Goal: Information Seeking & Learning: Learn about a topic

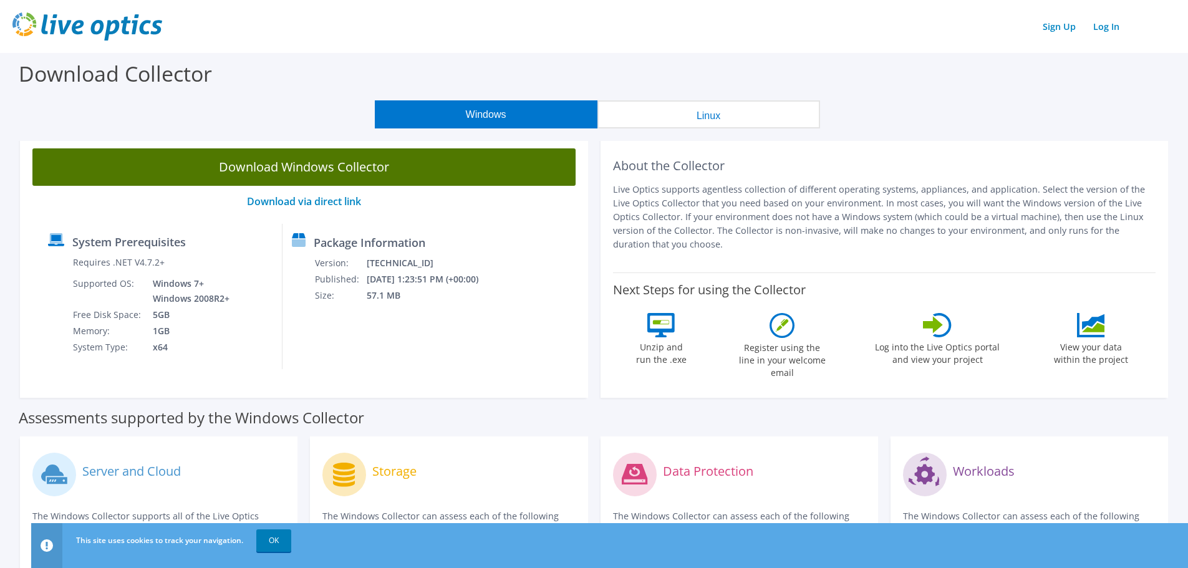
click at [287, 163] on link "Download Windows Collector" at bounding box center [303, 166] width 543 height 37
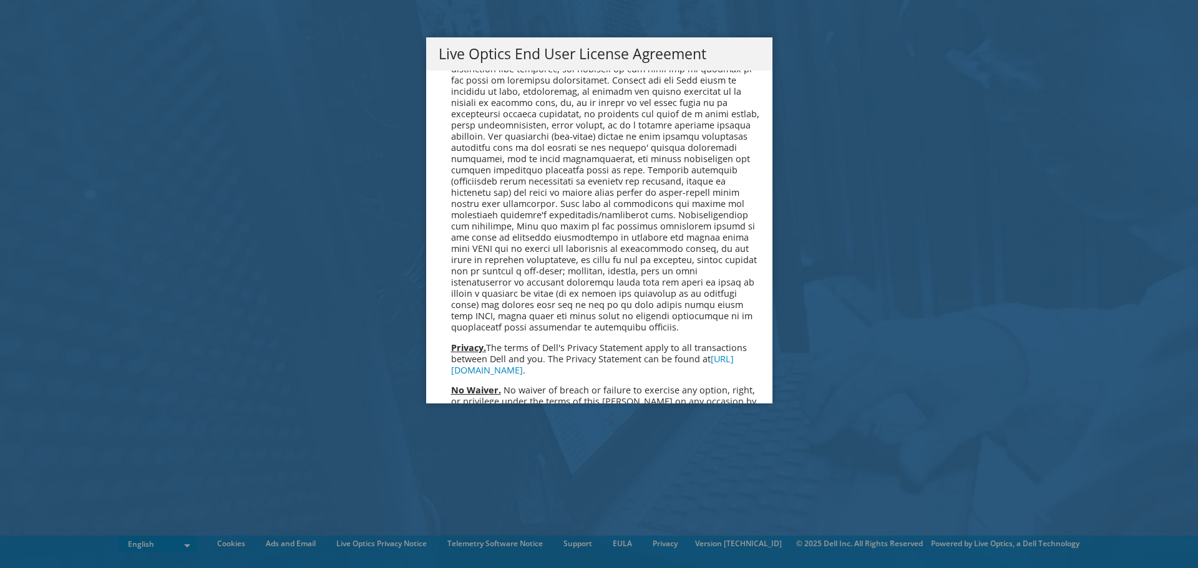
scroll to position [4717, 0]
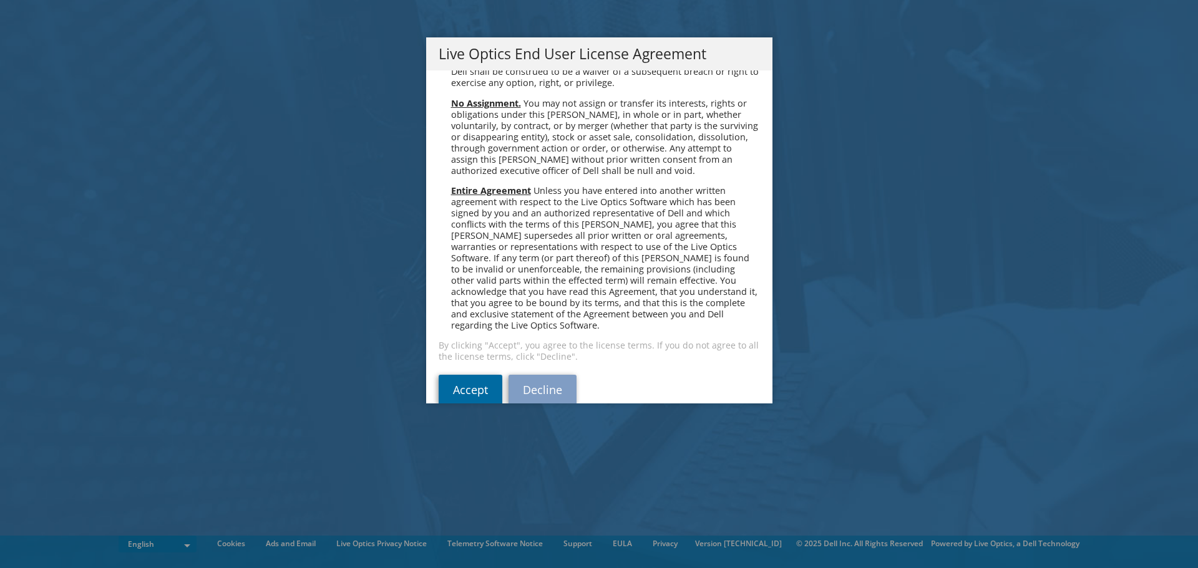
click at [469, 375] on link "Accept" at bounding box center [470, 390] width 64 height 30
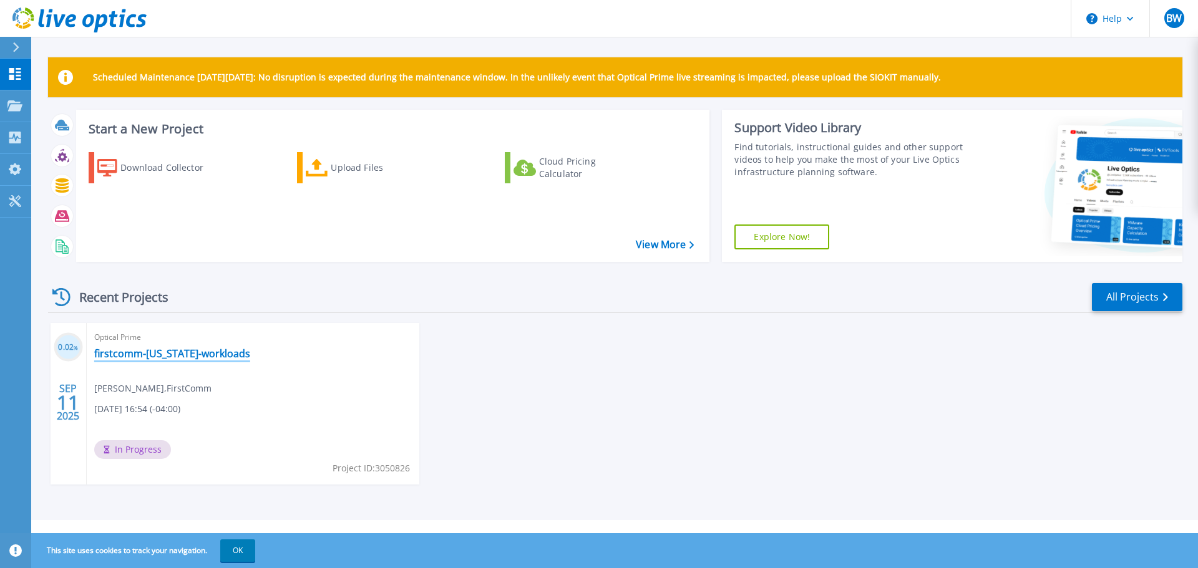
click at [177, 354] on link "firstcomm-[US_STATE]-workloads" at bounding box center [172, 353] width 156 height 12
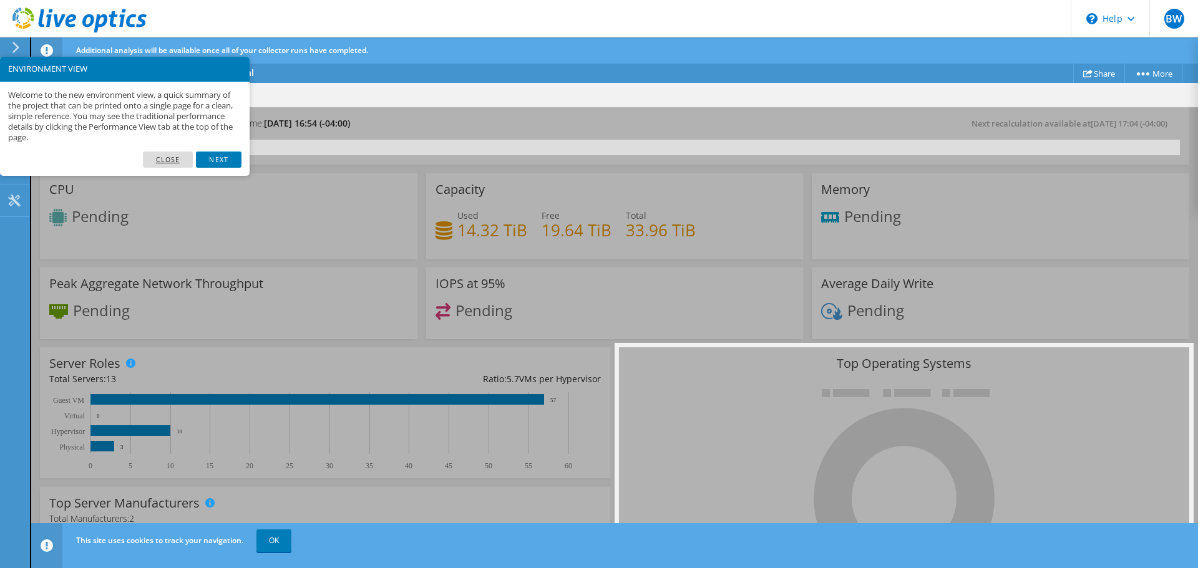
click at [177, 162] on link "Close" at bounding box center [168, 160] width 51 height 16
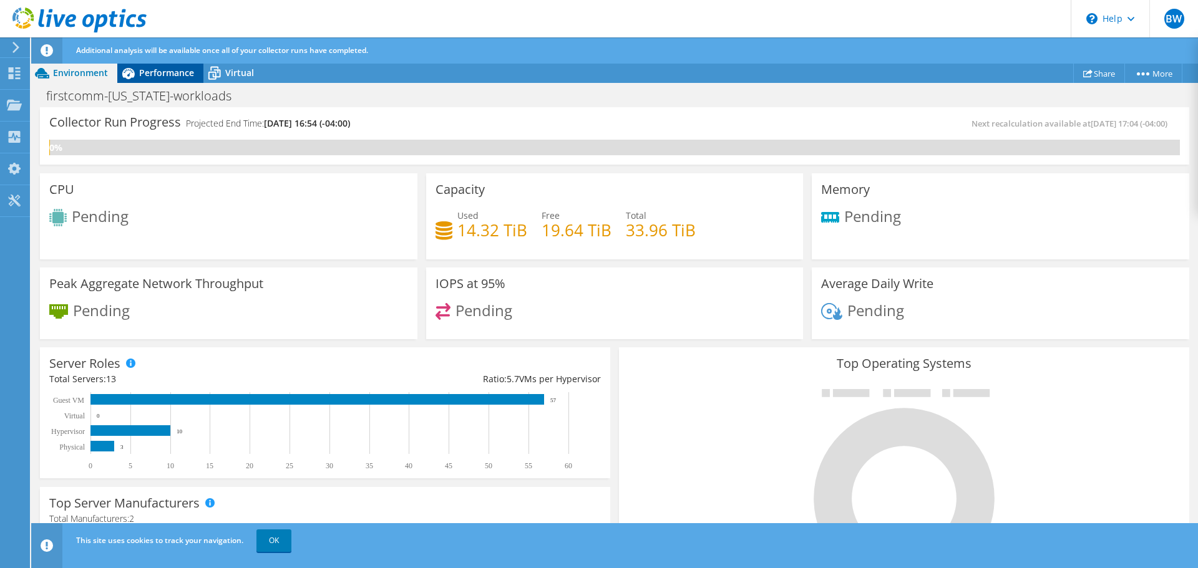
click at [165, 69] on span "Performance" at bounding box center [166, 73] width 55 height 12
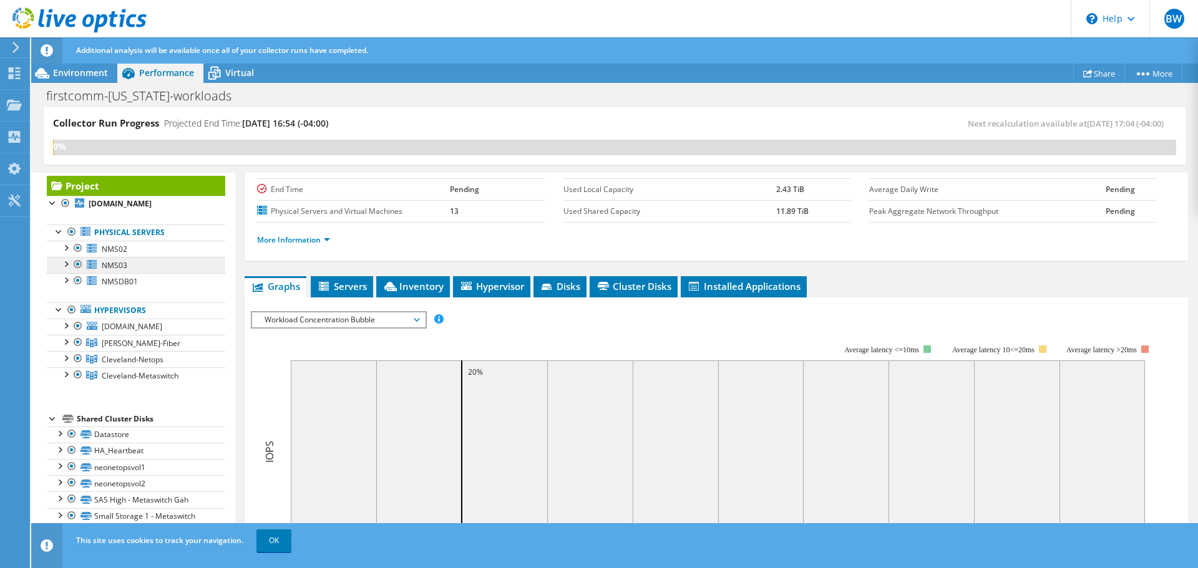
scroll to position [32, 0]
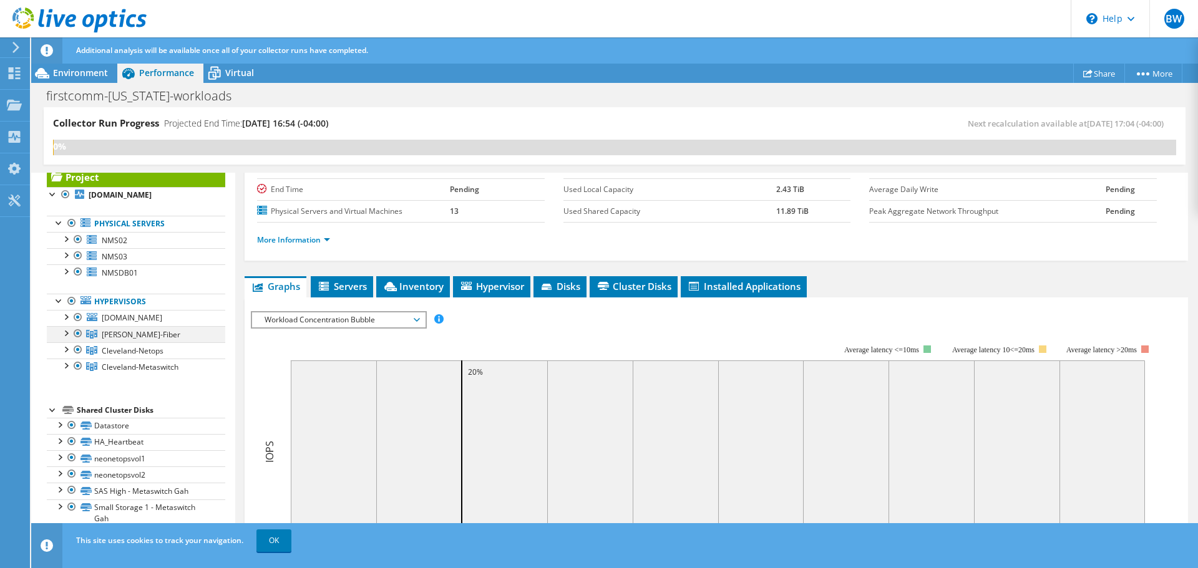
click at [65, 334] on div at bounding box center [65, 332] width 12 height 12
click at [274, 546] on link "OK" at bounding box center [273, 541] width 35 height 22
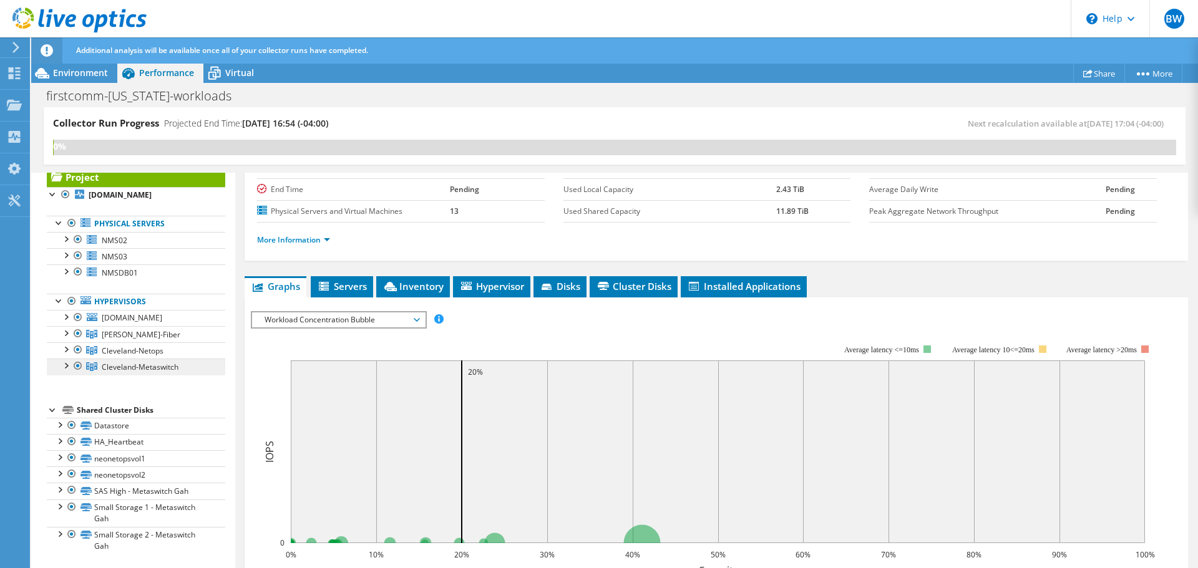
scroll to position [0, 0]
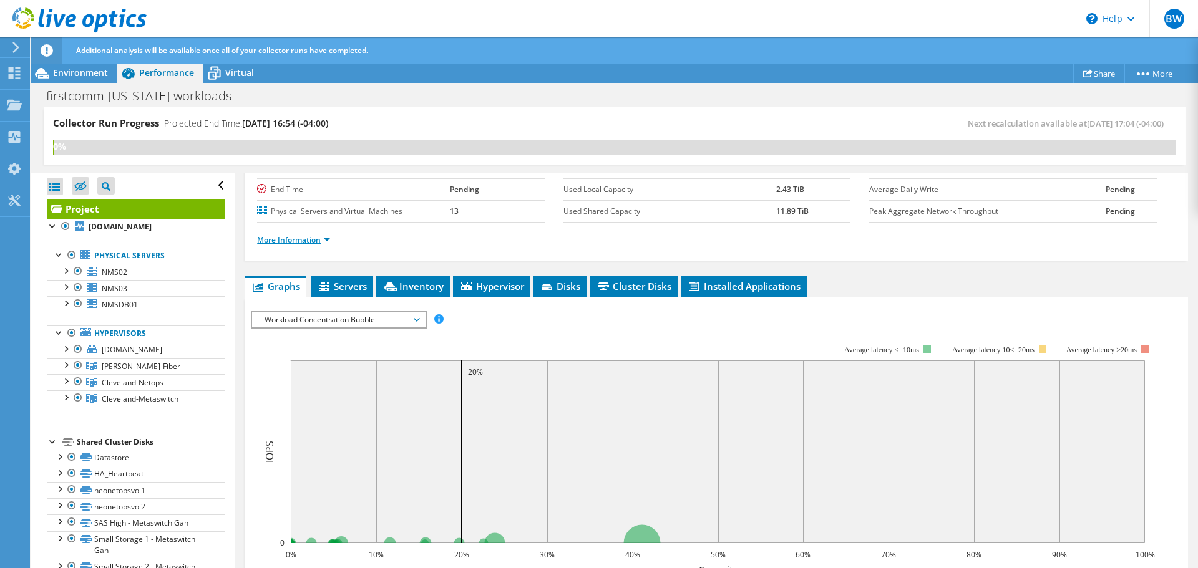
click at [301, 238] on link "More Information" at bounding box center [293, 240] width 73 height 11
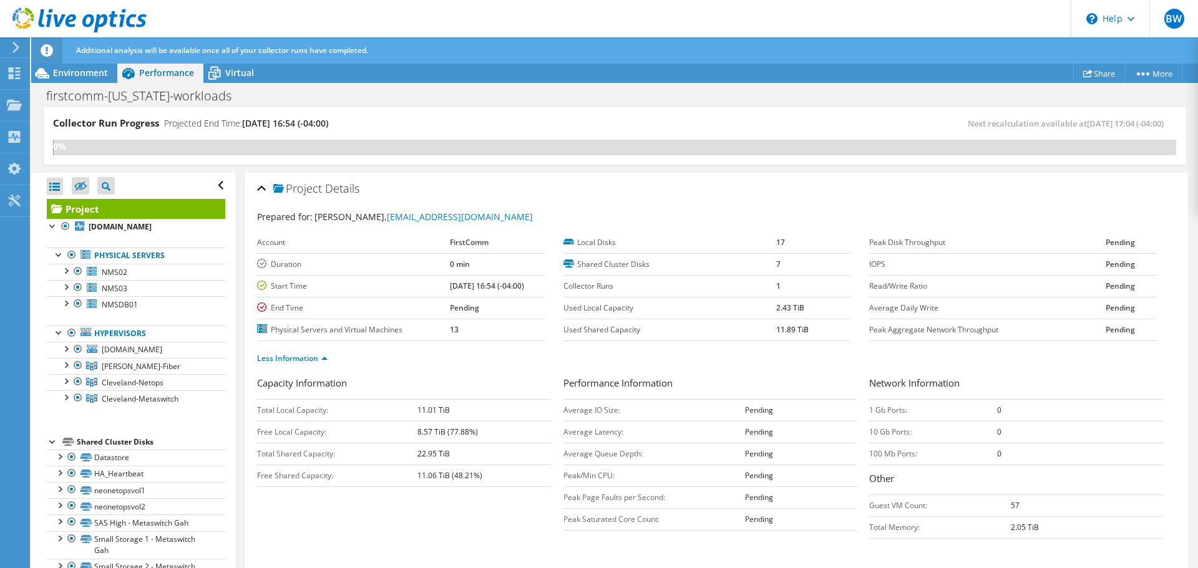
click at [615, 546] on form "Capacity Information Total Local Capacity: 11.01 TiB Free Local Capacity: 8.57 …" at bounding box center [716, 462] width 918 height 173
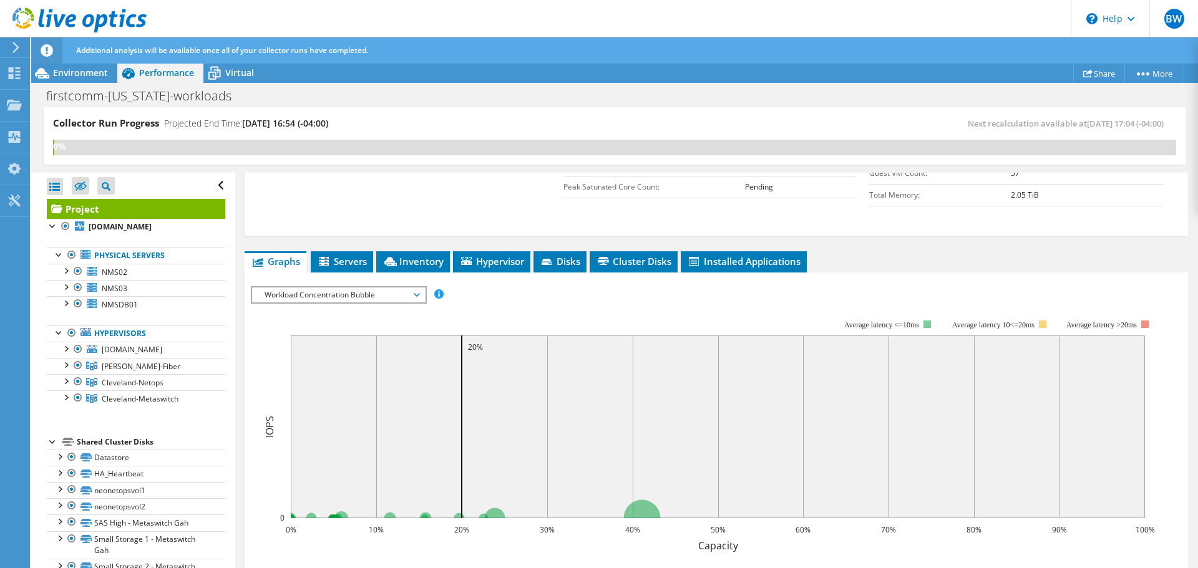
scroll to position [332, 0]
click at [343, 259] on span "Servers" at bounding box center [342, 262] width 50 height 12
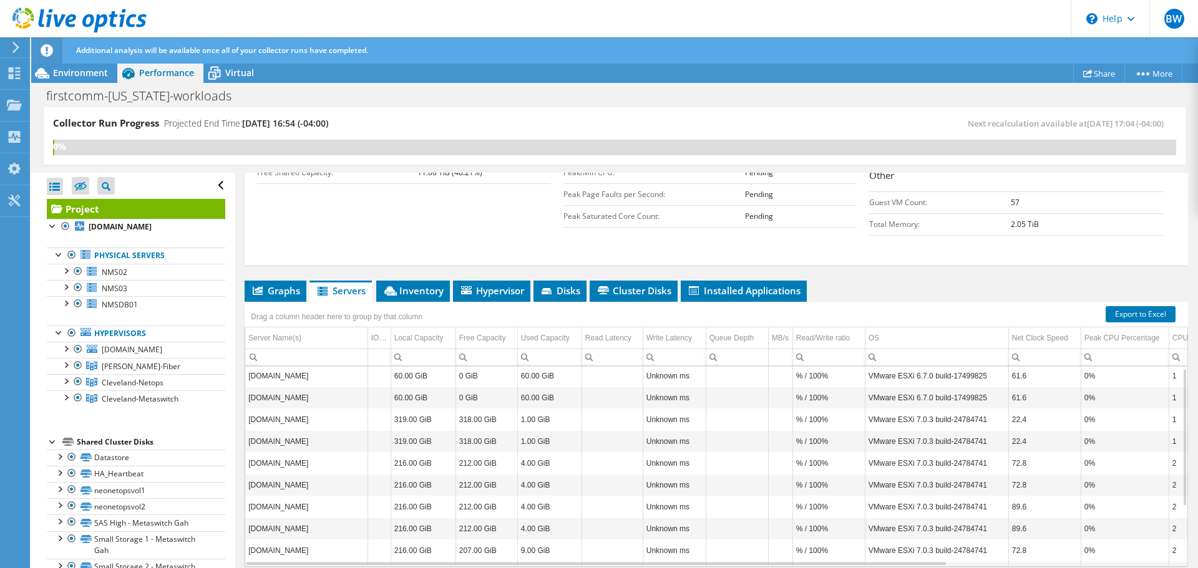
scroll to position [2, 0]
click at [381, 394] on td "Column IOPS, Value" at bounding box center [378, 396] width 23 height 22
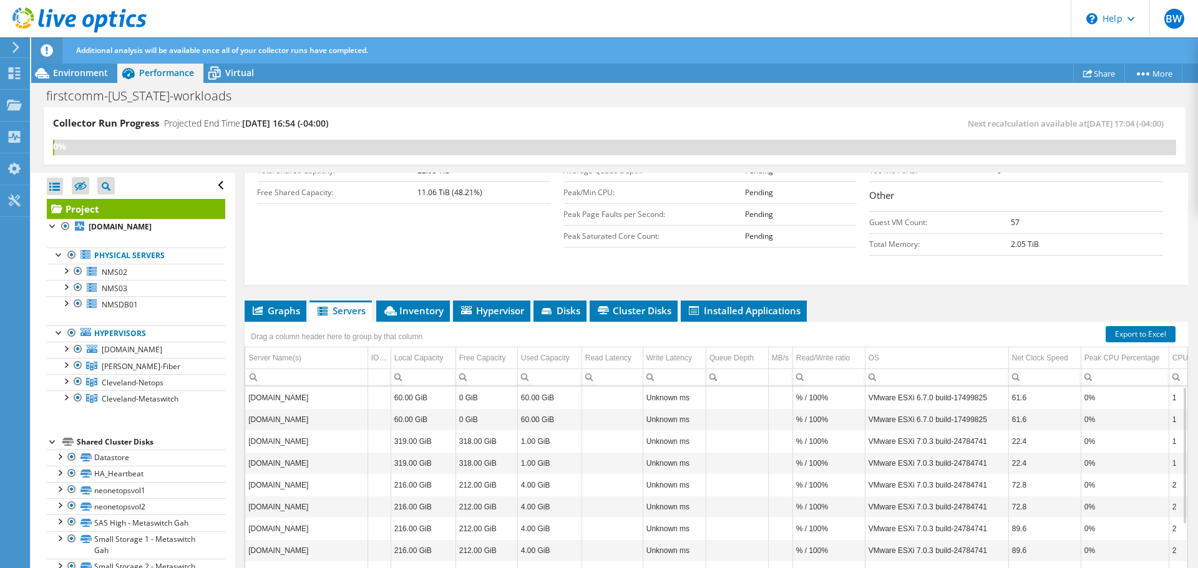
scroll to position [284, 0]
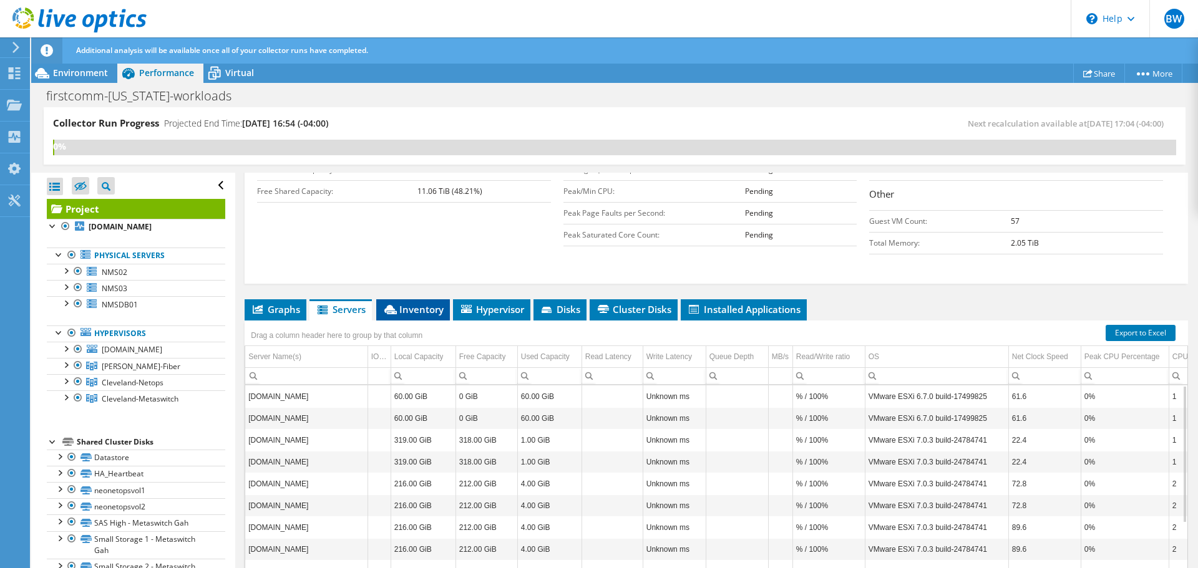
click at [417, 309] on span "Inventory" at bounding box center [412, 309] width 61 height 12
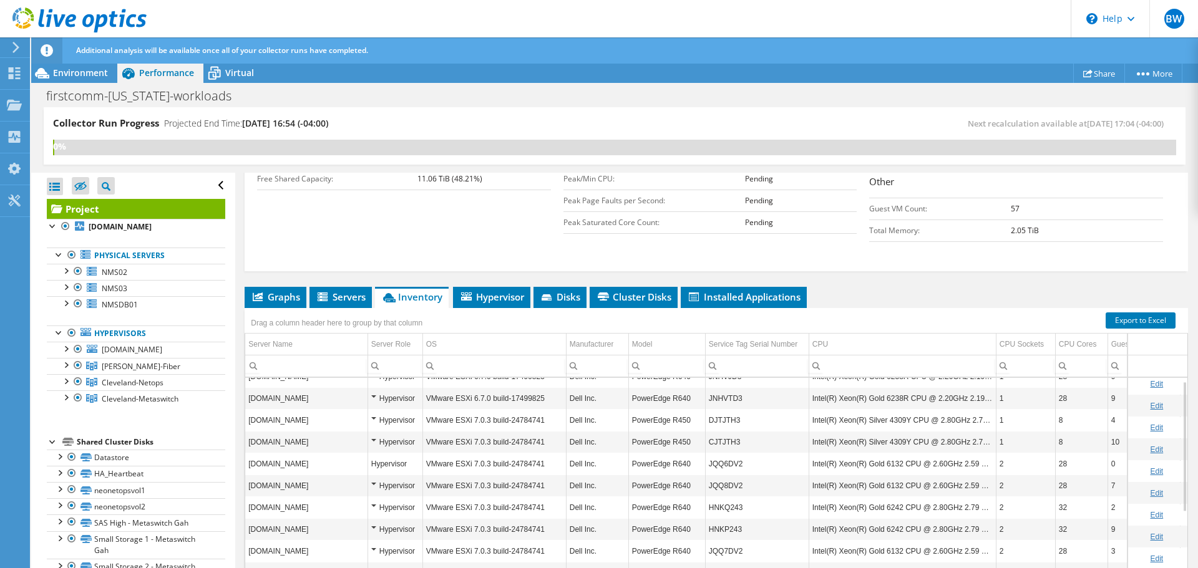
scroll to position [0, 0]
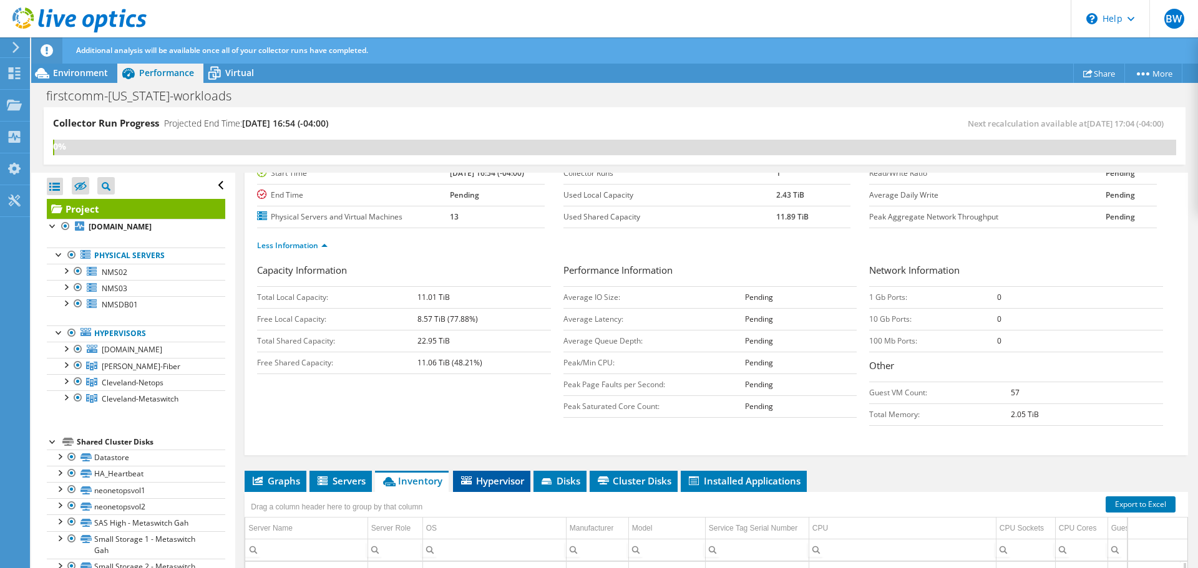
click at [496, 478] on span "Hypervisor" at bounding box center [491, 481] width 65 height 12
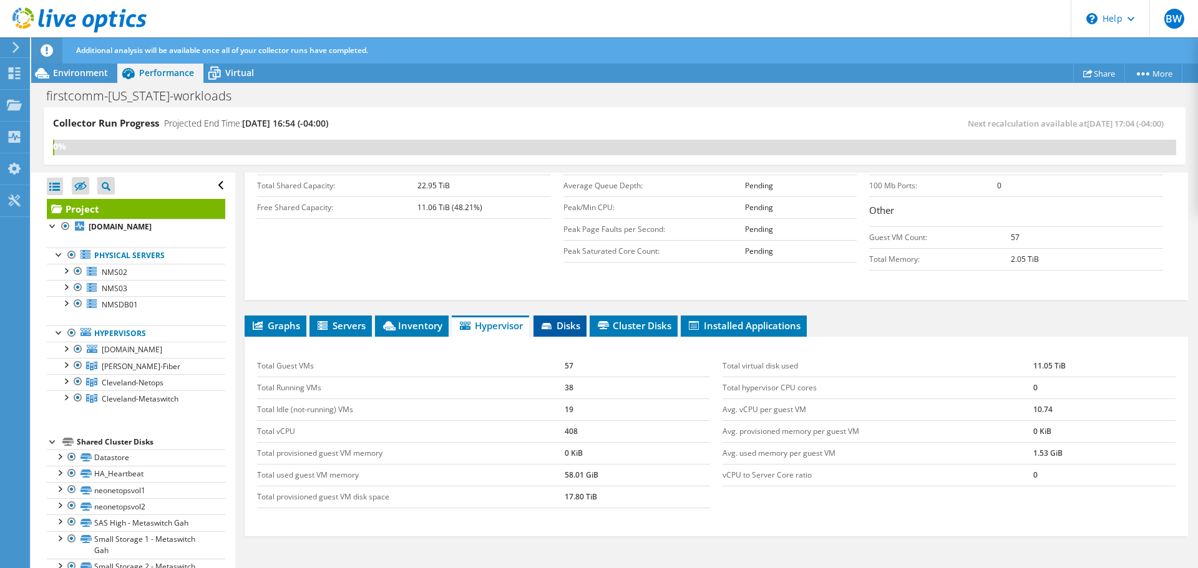
click at [558, 328] on span "Disks" at bounding box center [560, 325] width 41 height 12
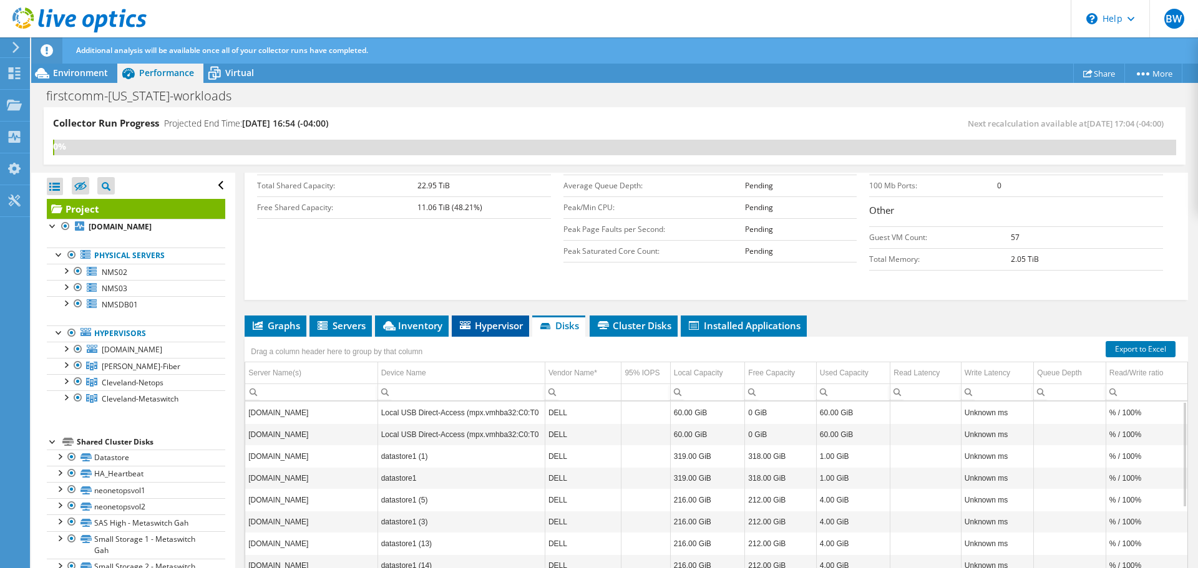
click at [509, 331] on span "Hypervisor" at bounding box center [490, 325] width 65 height 12
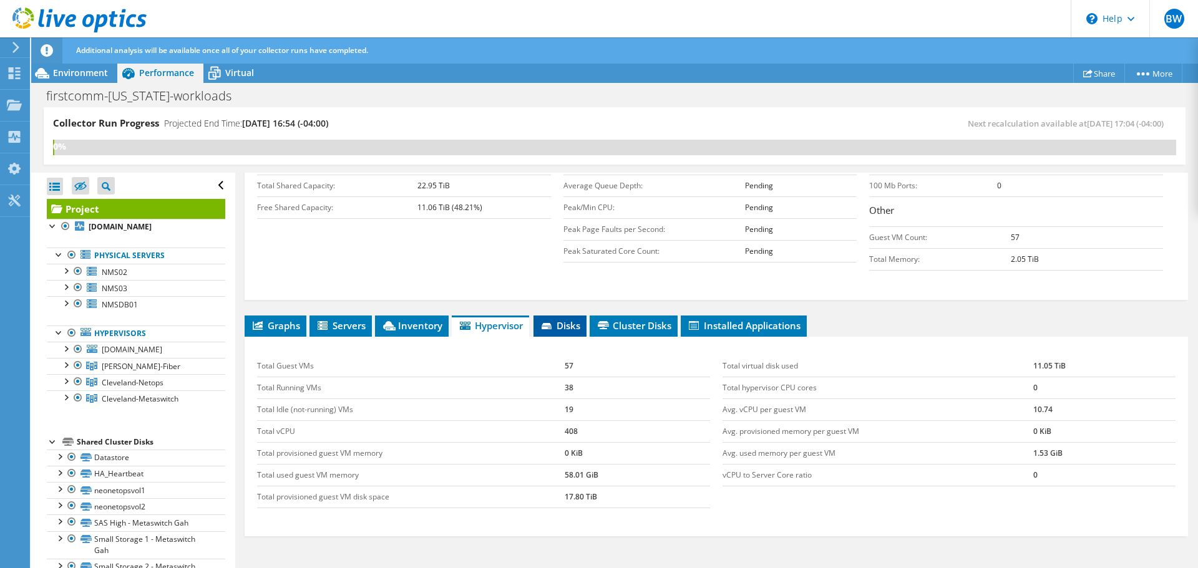
click at [571, 331] on span "Disks" at bounding box center [560, 325] width 41 height 12
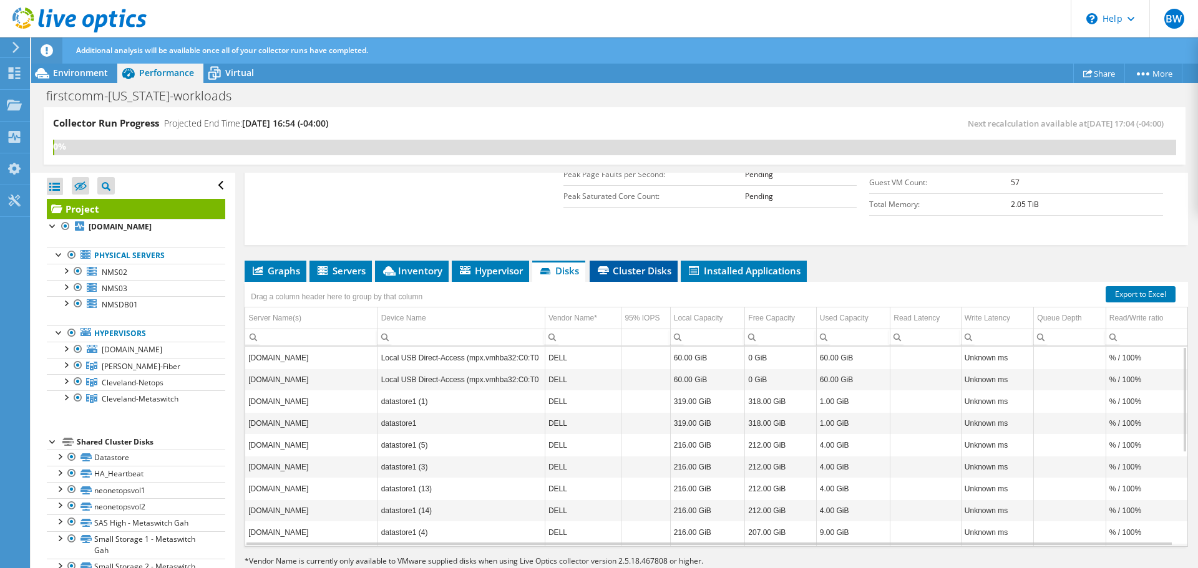
click at [632, 268] on span "Cluster Disks" at bounding box center [633, 270] width 75 height 12
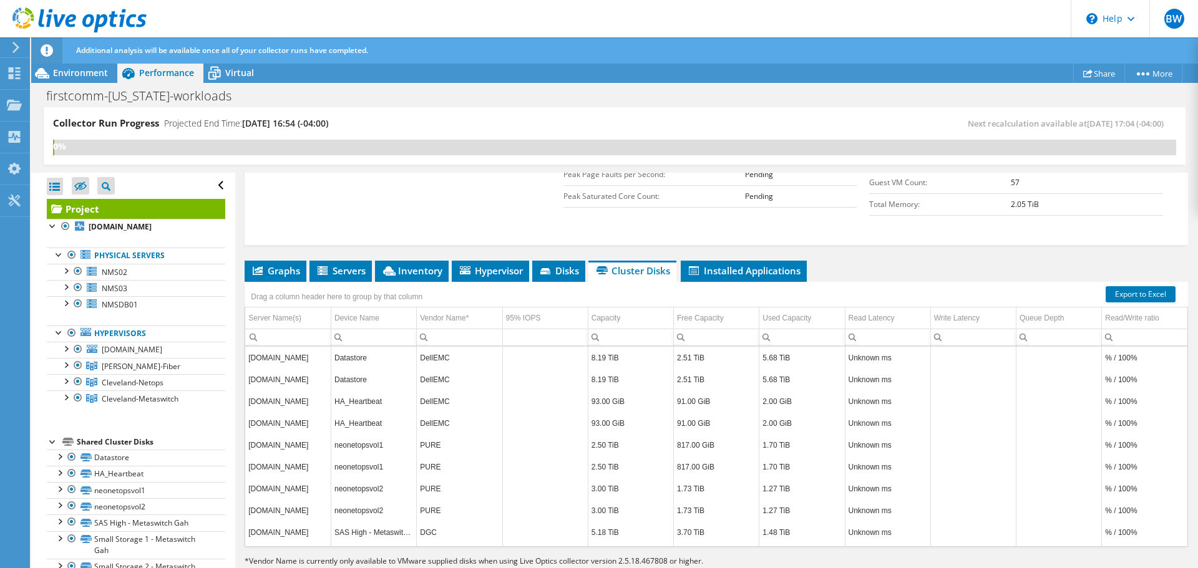
click at [722, 282] on div "Drag a column header here to group by that column" at bounding box center [715, 290] width 943 height 16
click at [722, 269] on span "Installed Applications" at bounding box center [744, 270] width 114 height 12
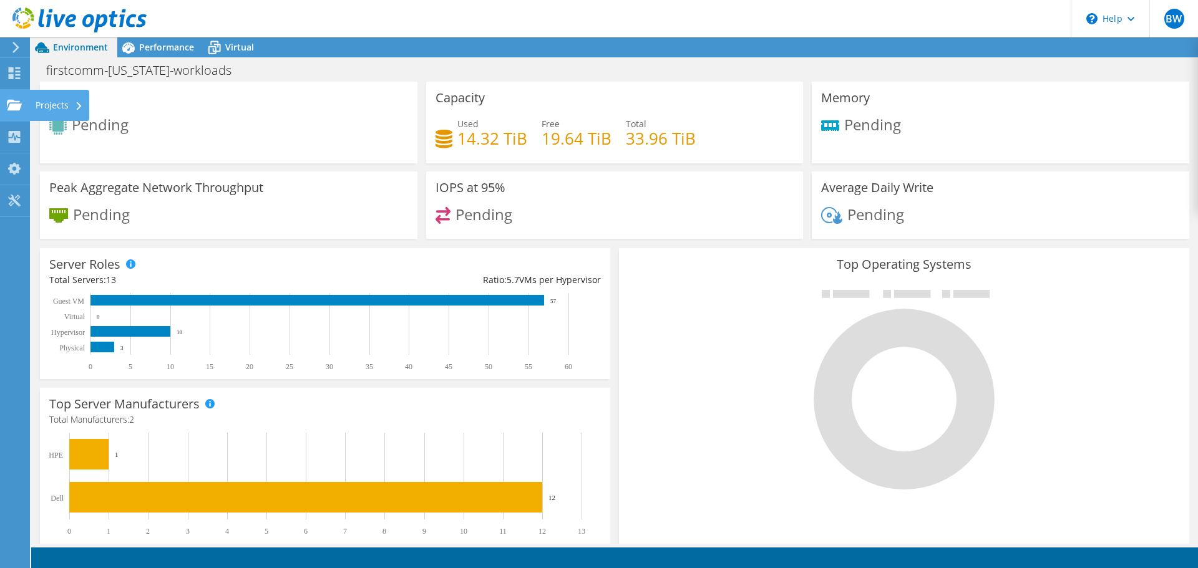
click at [16, 112] on div at bounding box center [14, 107] width 15 height 14
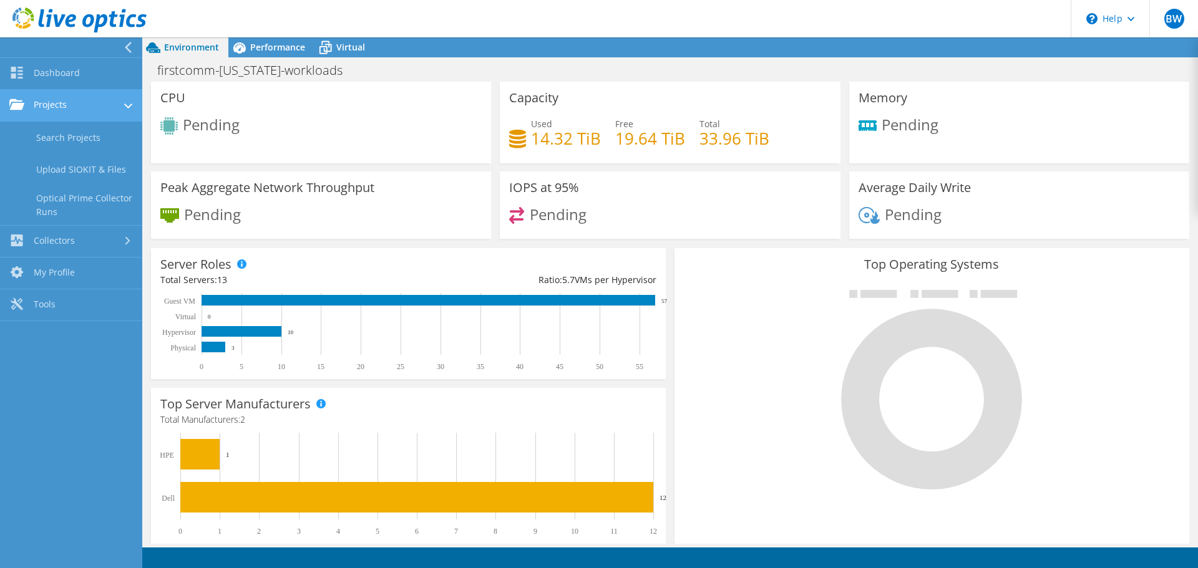
click at [51, 103] on link "Projects" at bounding box center [71, 106] width 142 height 32
click at [54, 108] on link "Projects" at bounding box center [71, 106] width 142 height 32
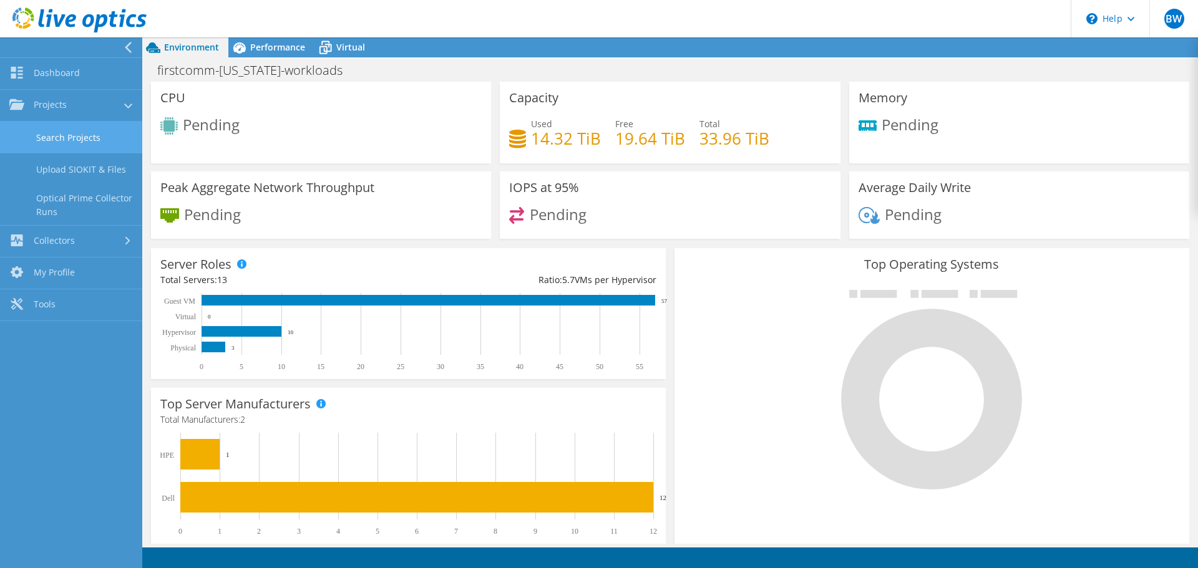
click at [77, 133] on link "Search Projects" at bounding box center [71, 138] width 142 height 32
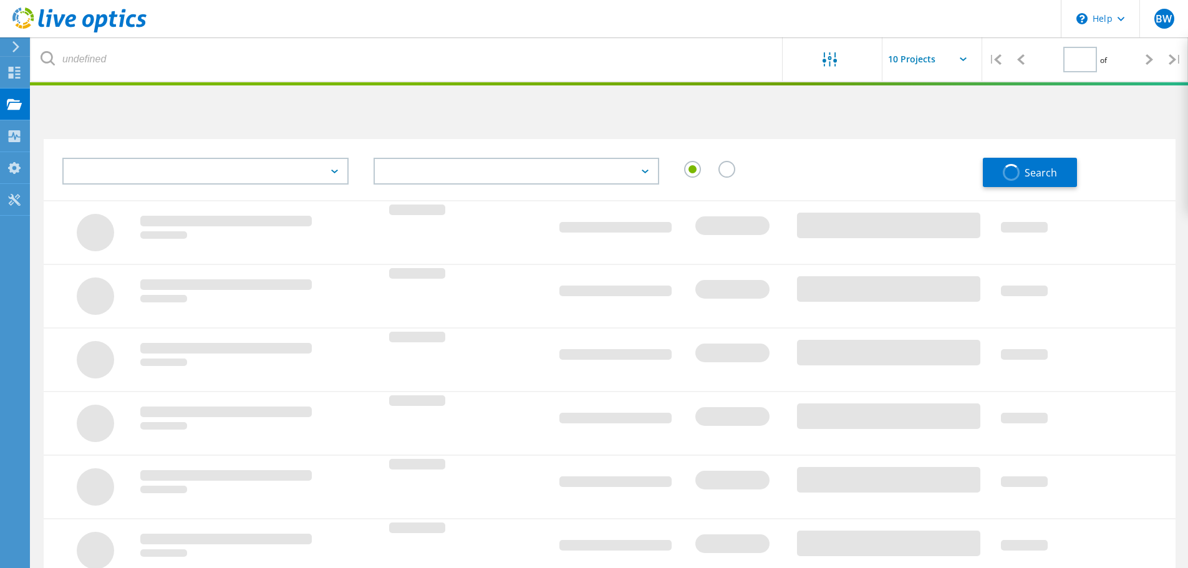
type input "1"
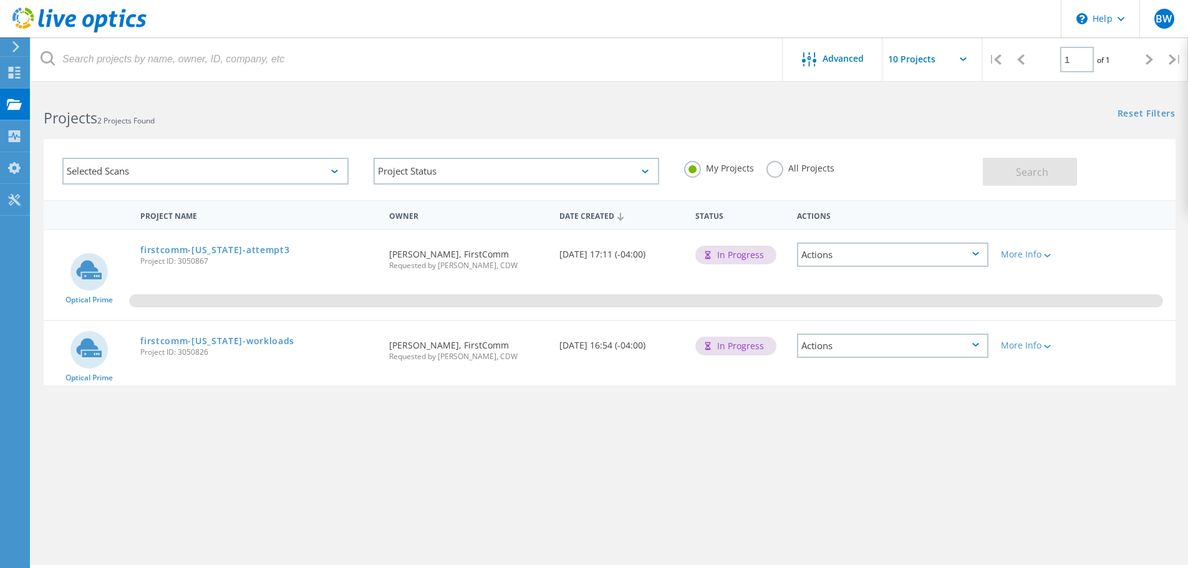
click at [252, 135] on div "Selected Scans Project Status In Progress Complete Published Anonymous Archived…" at bounding box center [609, 161] width 1157 height 77
click at [1025, 345] on div "More Info" at bounding box center [1040, 345] width 78 height 9
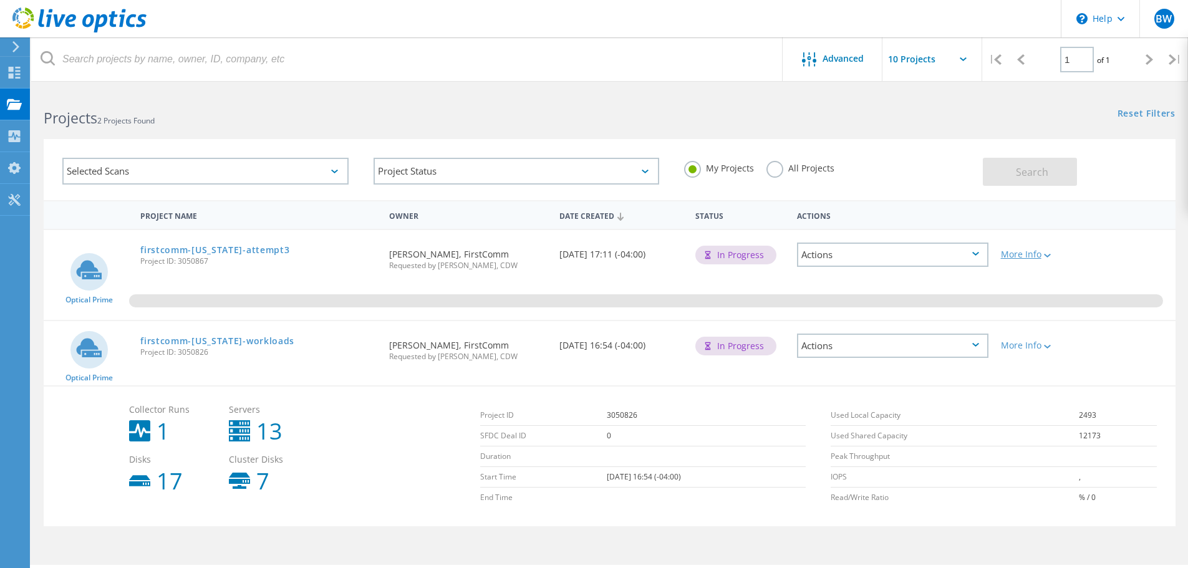
click at [1025, 253] on div "More Info" at bounding box center [1040, 254] width 78 height 9
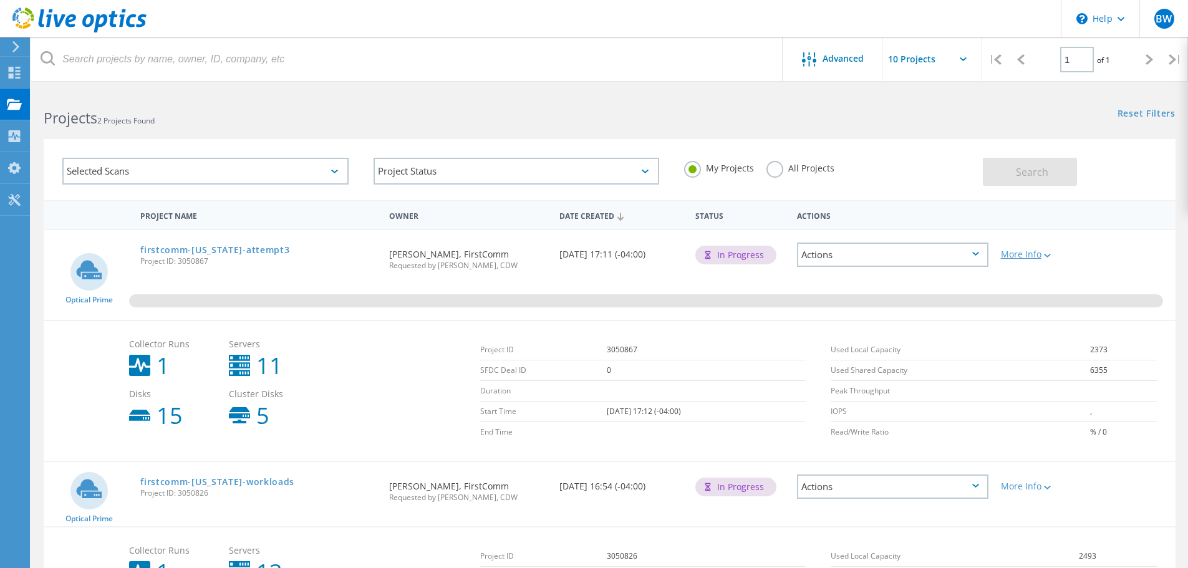
click at [1025, 253] on div "More Info" at bounding box center [1040, 254] width 78 height 9
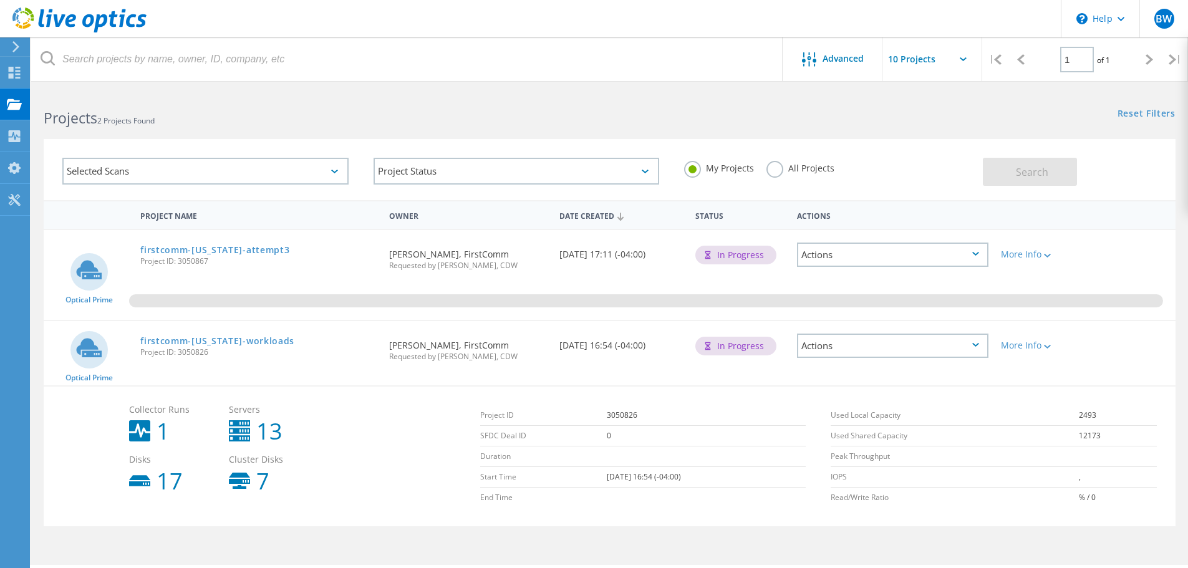
click at [907, 348] on div "Actions" at bounding box center [892, 346] width 191 height 24
click at [820, 375] on div "Delete" at bounding box center [892, 374] width 189 height 19
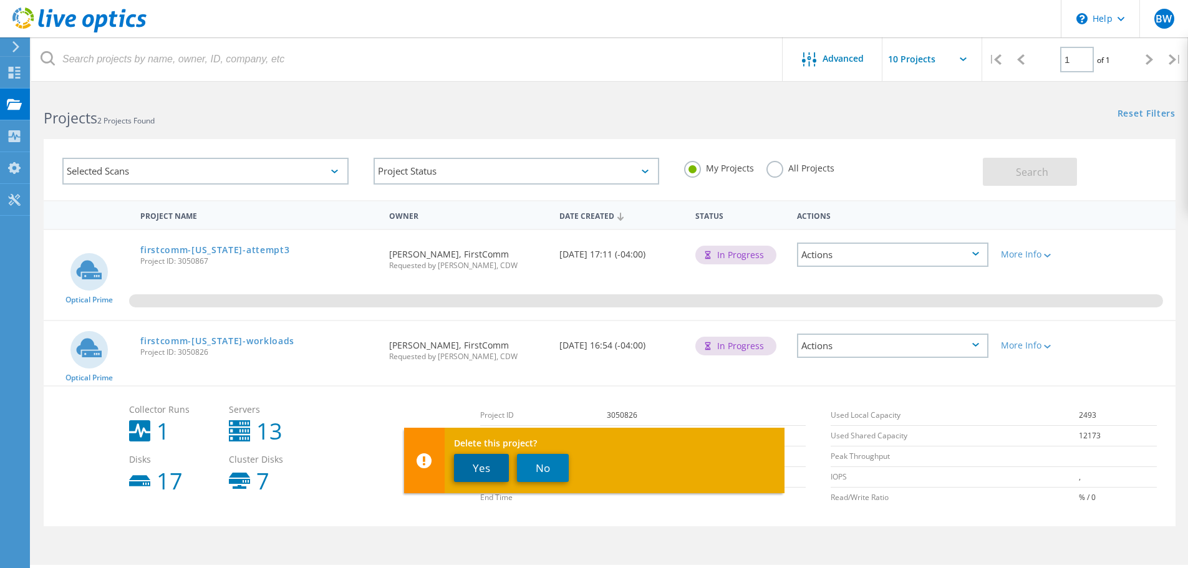
click at [475, 477] on button "Yes" at bounding box center [481, 468] width 55 height 28
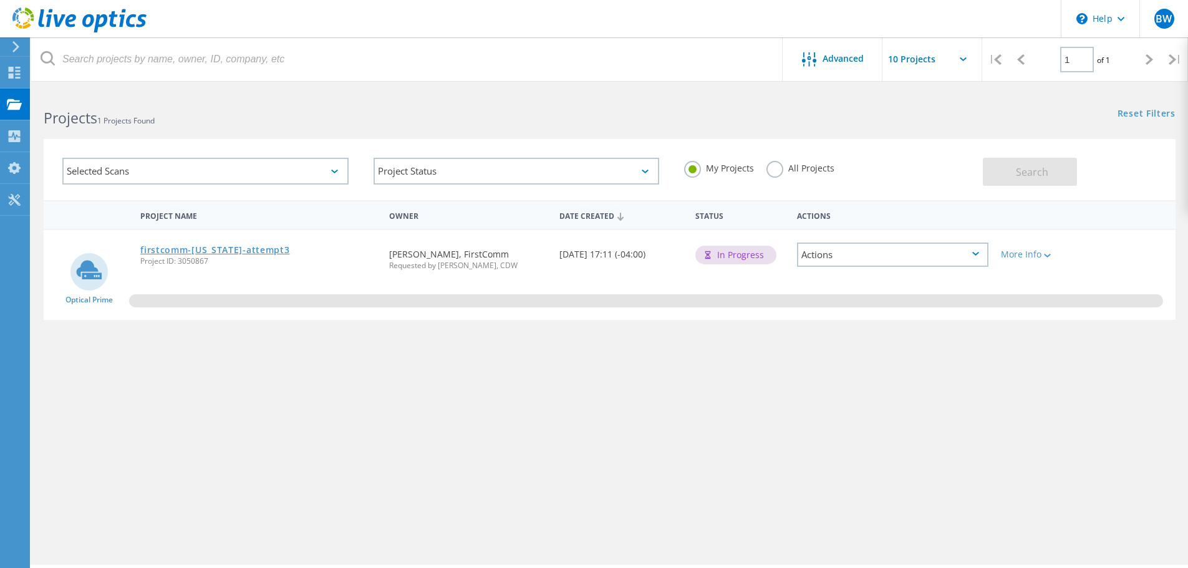
click at [207, 249] on link "firstcomm-ohio-attempt3" at bounding box center [214, 250] width 149 height 9
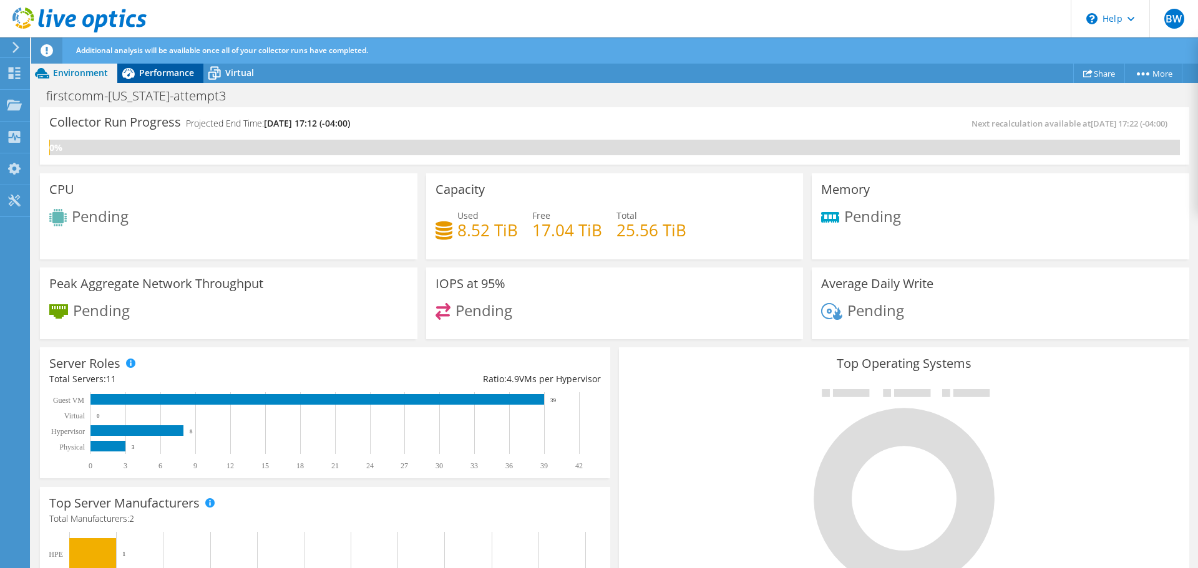
click at [150, 69] on span "Performance" at bounding box center [166, 73] width 55 height 12
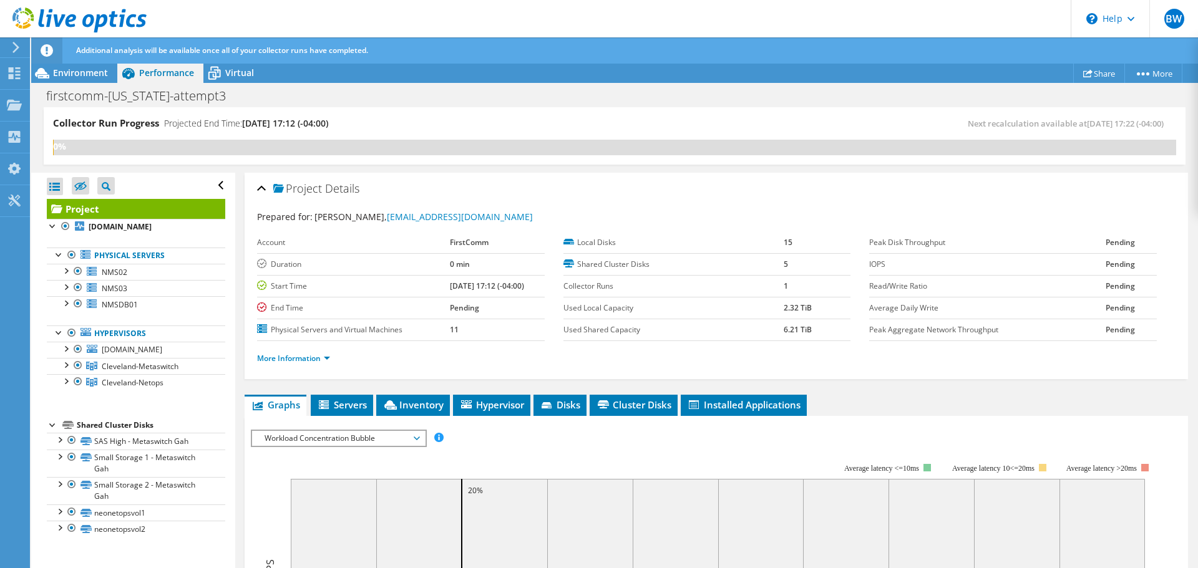
click at [1116, 392] on div "Project Details Prepared for: Brandon Watson, bwatson@firstcomm.com Account Fir…" at bounding box center [716, 562] width 962 height 778
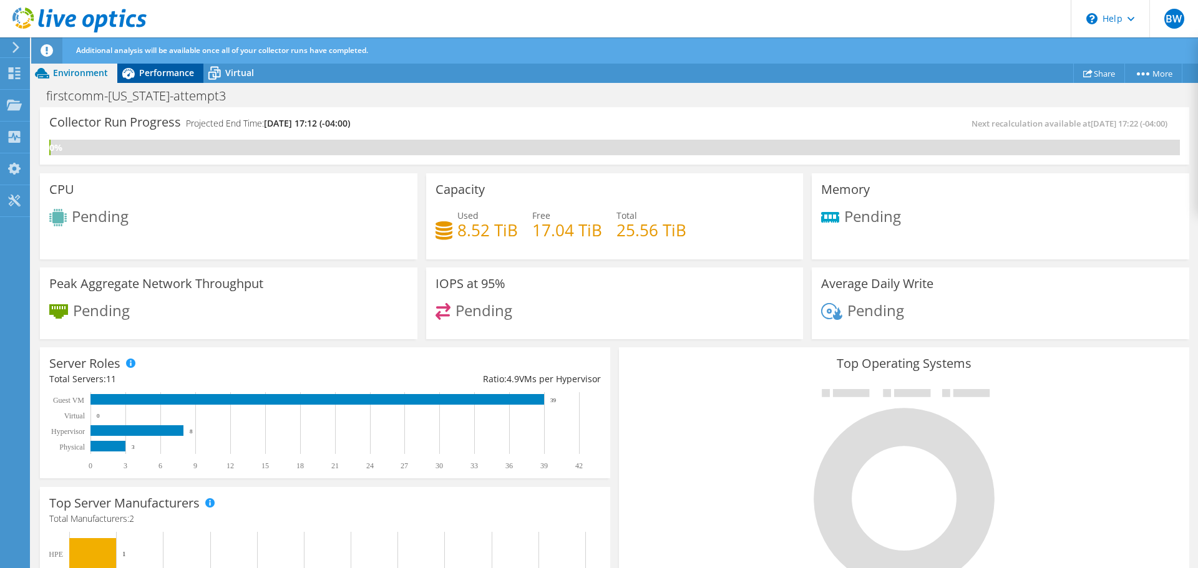
click at [163, 74] on span "Performance" at bounding box center [166, 73] width 55 height 12
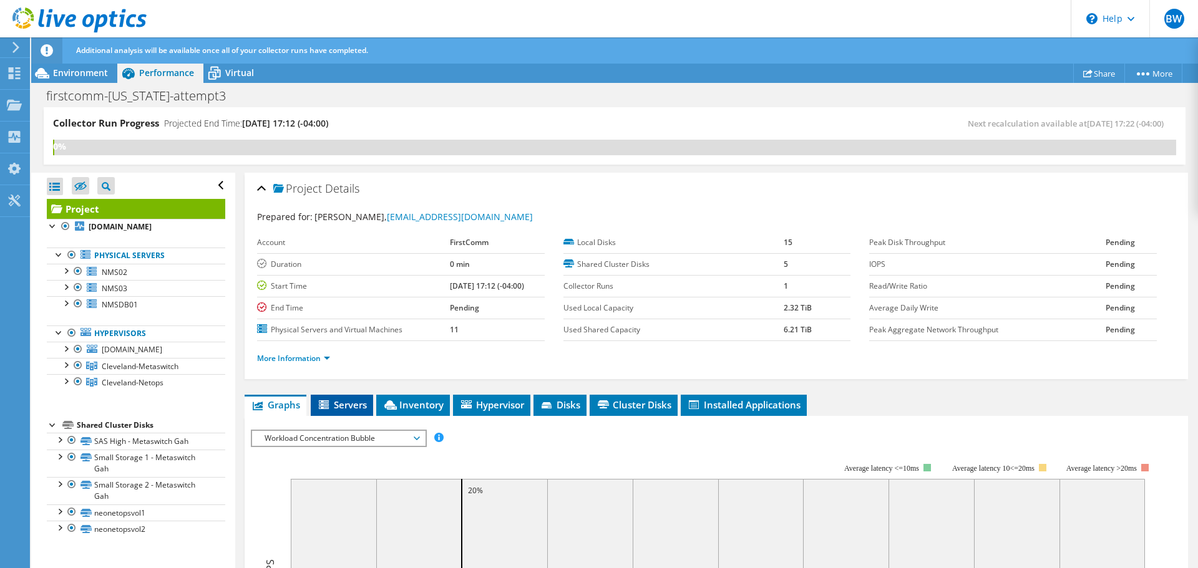
click at [344, 403] on span "Servers" at bounding box center [342, 405] width 50 height 12
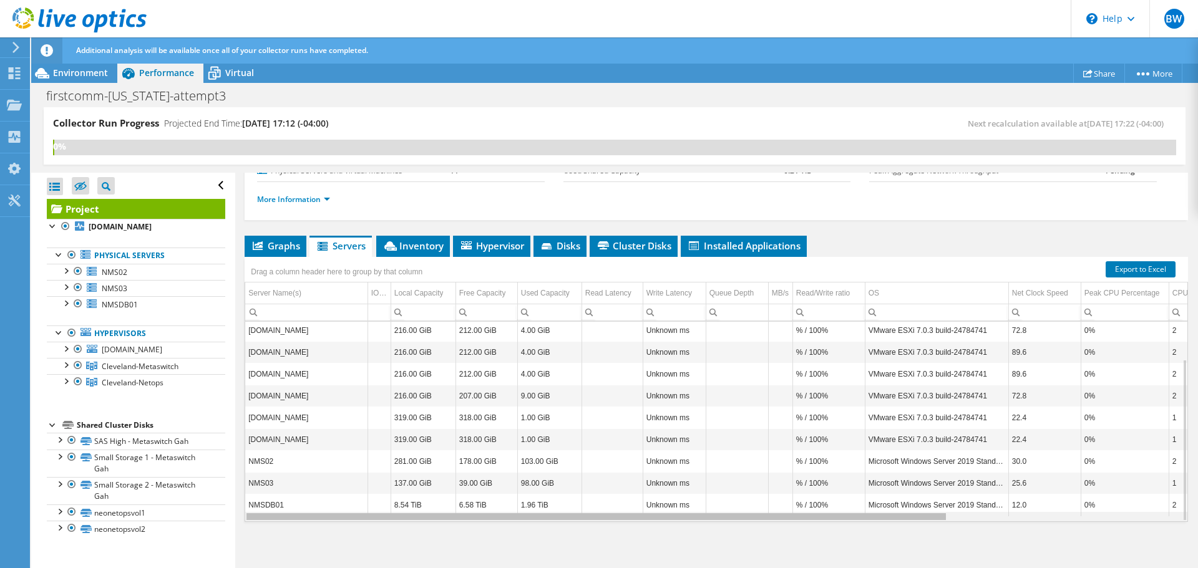
drag, startPoint x: 605, startPoint y: 518, endPoint x: 560, endPoint y: 551, distance: 56.1
click at [560, 551] on body "BW End User Brandon Watson bwatson@firstcomm.com FirstComm My Profile Log Out \…" at bounding box center [599, 284] width 1198 height 568
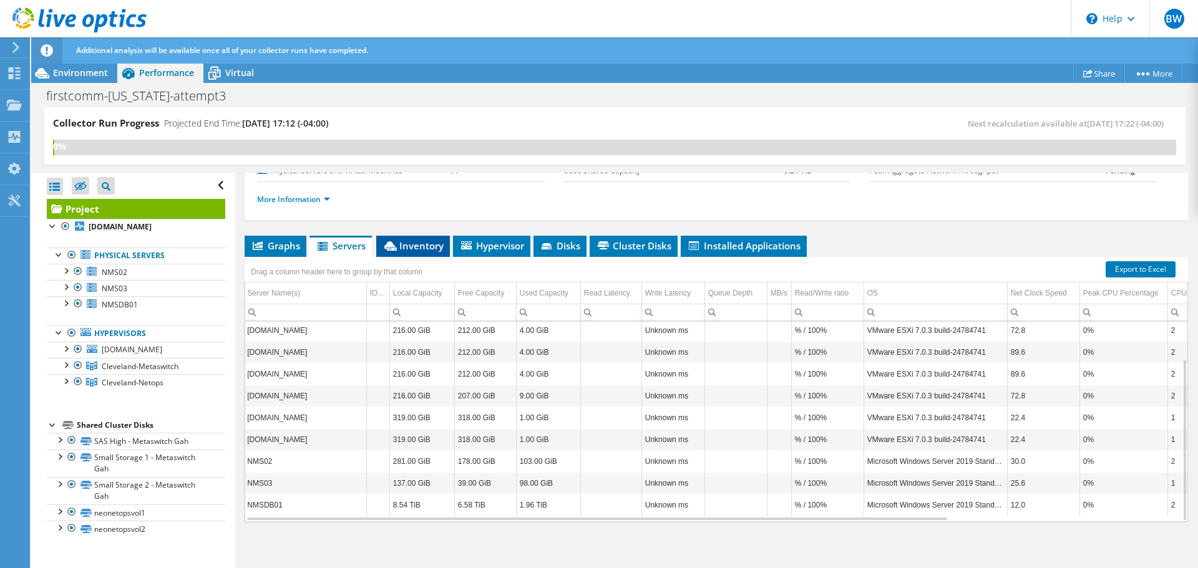
click at [434, 243] on span "Inventory" at bounding box center [412, 246] width 61 height 12
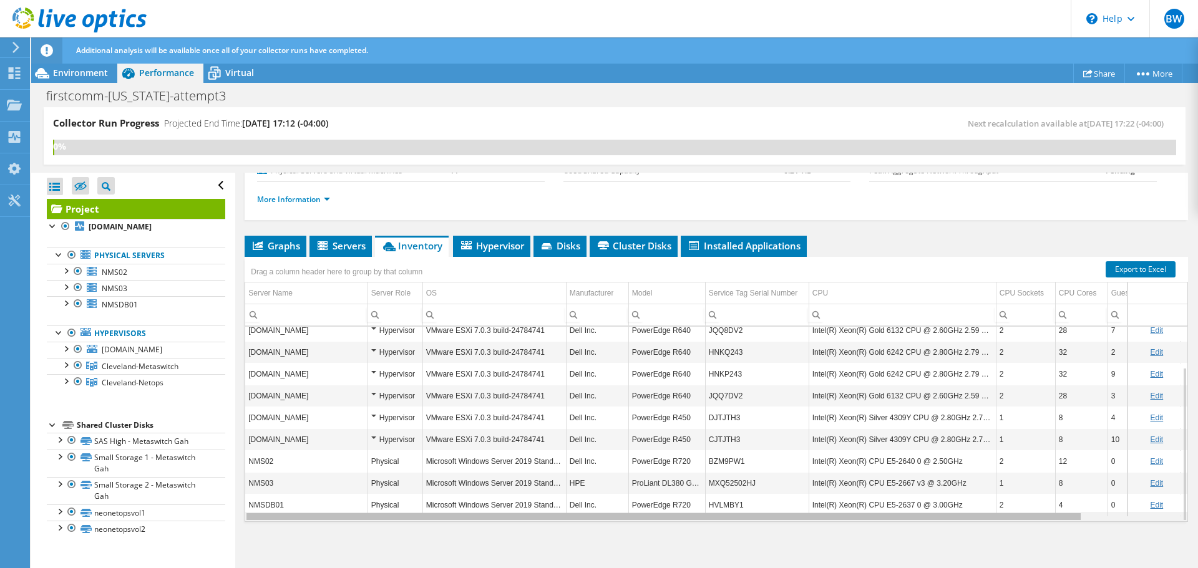
drag, startPoint x: 518, startPoint y: 516, endPoint x: 528, endPoint y: 516, distance: 10.0
click at [528, 516] on body "BW End User Brandon Watson bwatson@firstcomm.com FirstComm My Profile Log Out \…" at bounding box center [599, 284] width 1198 height 568
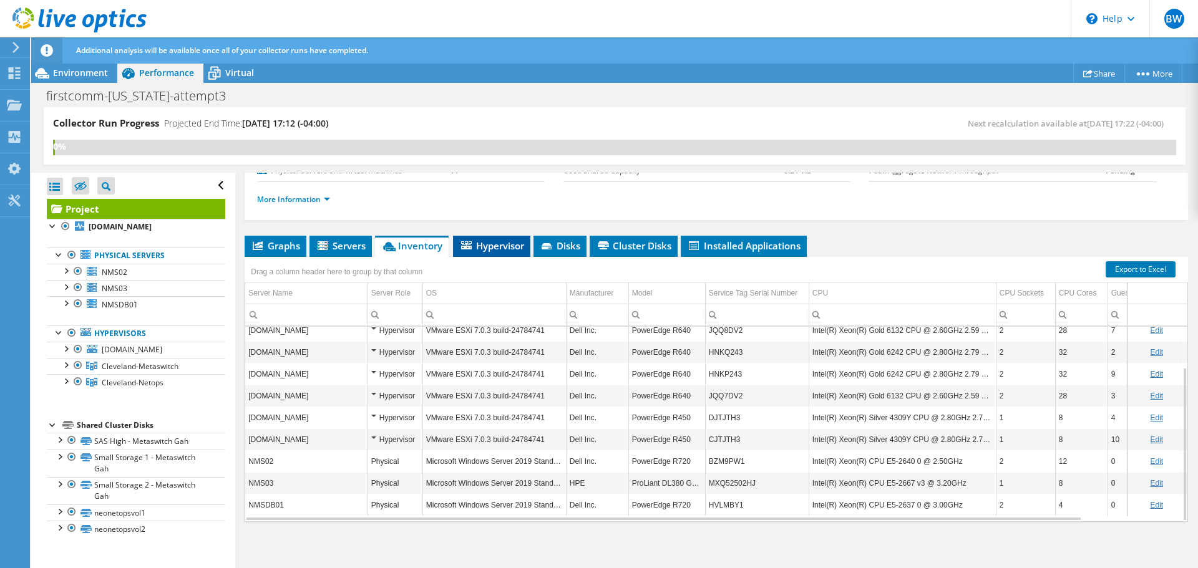
click at [473, 243] on span "Hypervisor" at bounding box center [491, 246] width 65 height 12
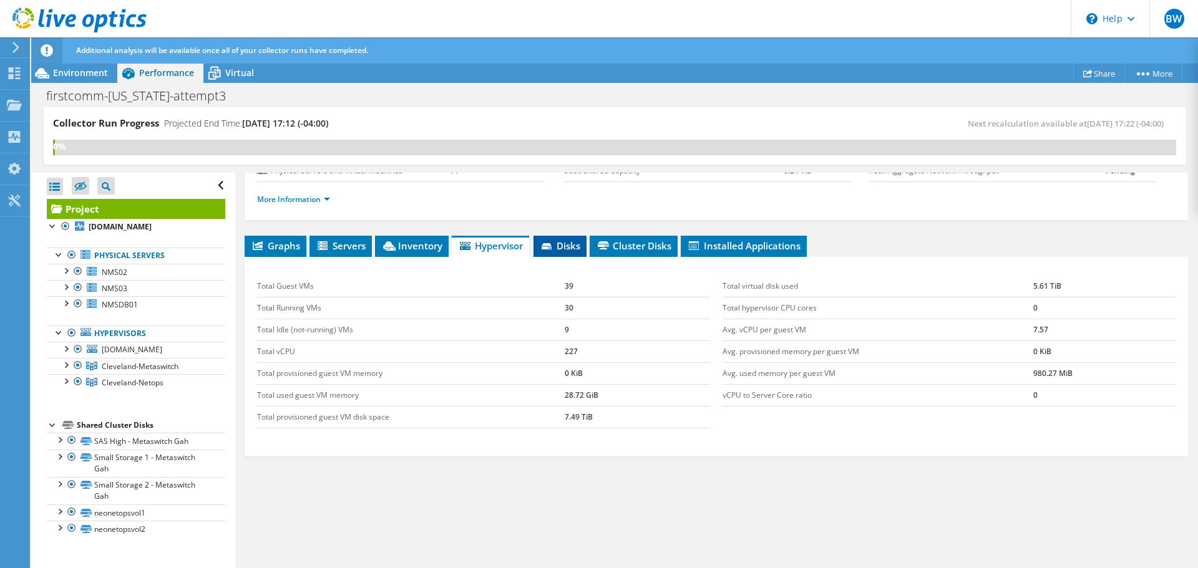
click at [559, 251] on span "Disks" at bounding box center [560, 246] width 41 height 12
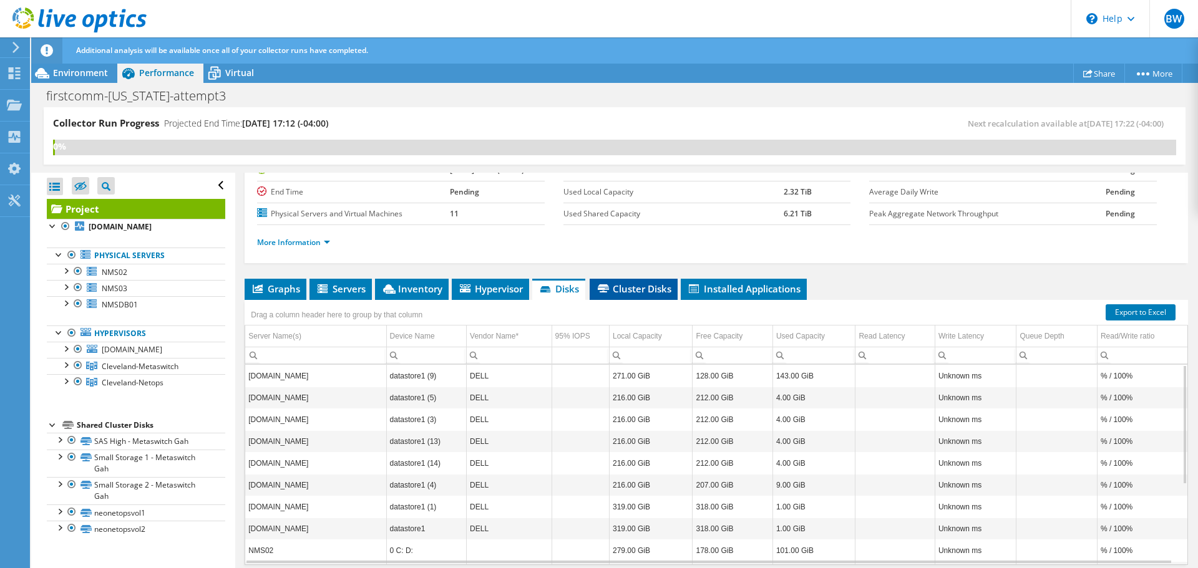
click at [612, 293] on span "Cluster Disks" at bounding box center [633, 289] width 75 height 12
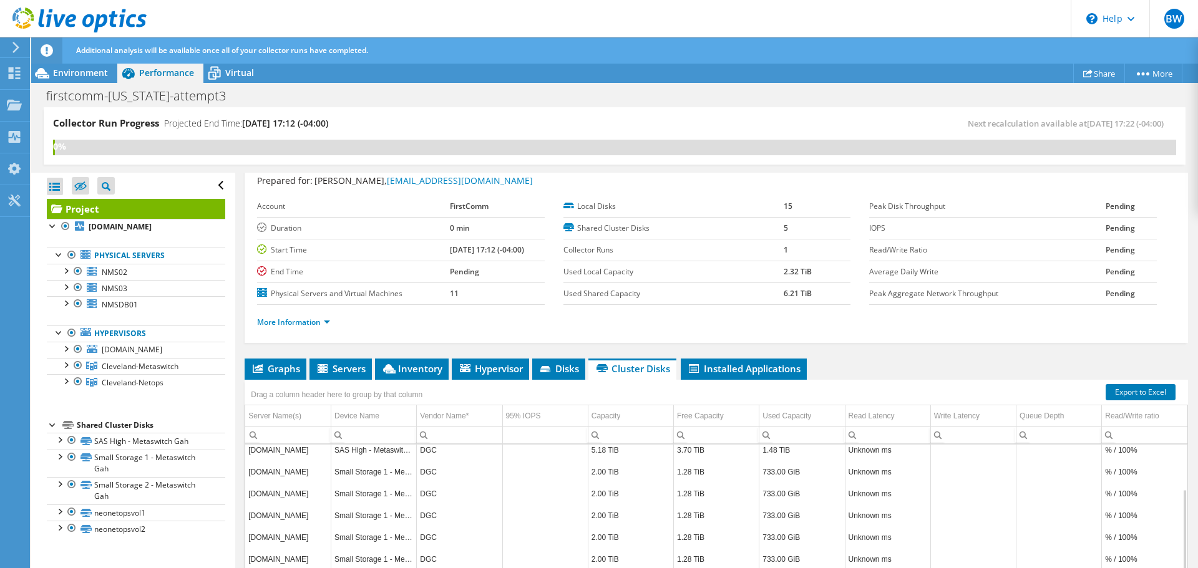
scroll to position [6, 0]
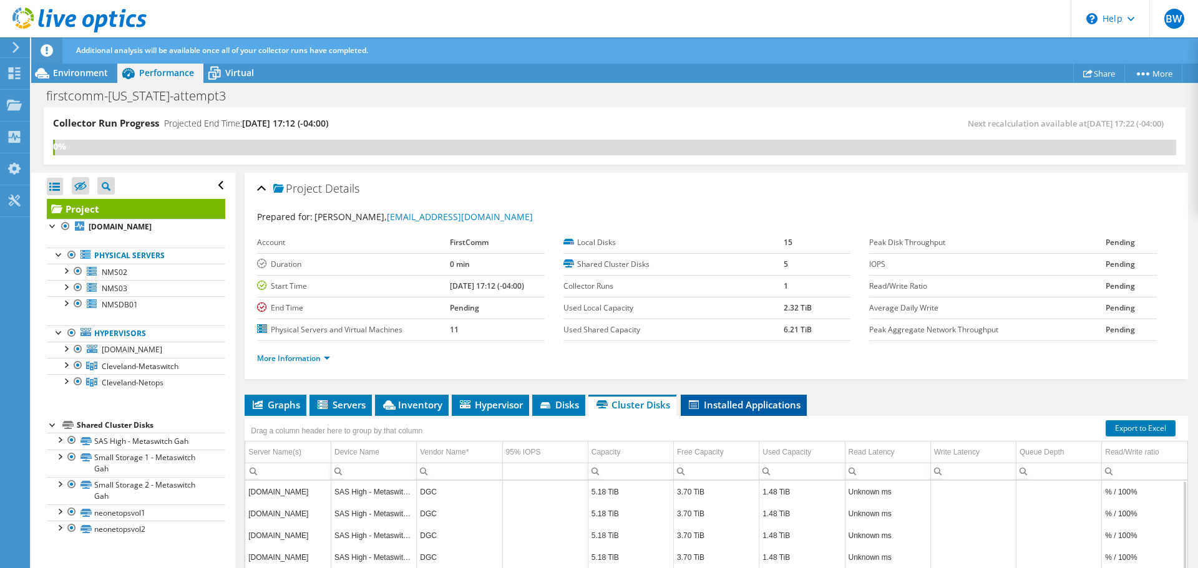
click at [765, 400] on span "Installed Applications" at bounding box center [744, 405] width 114 height 12
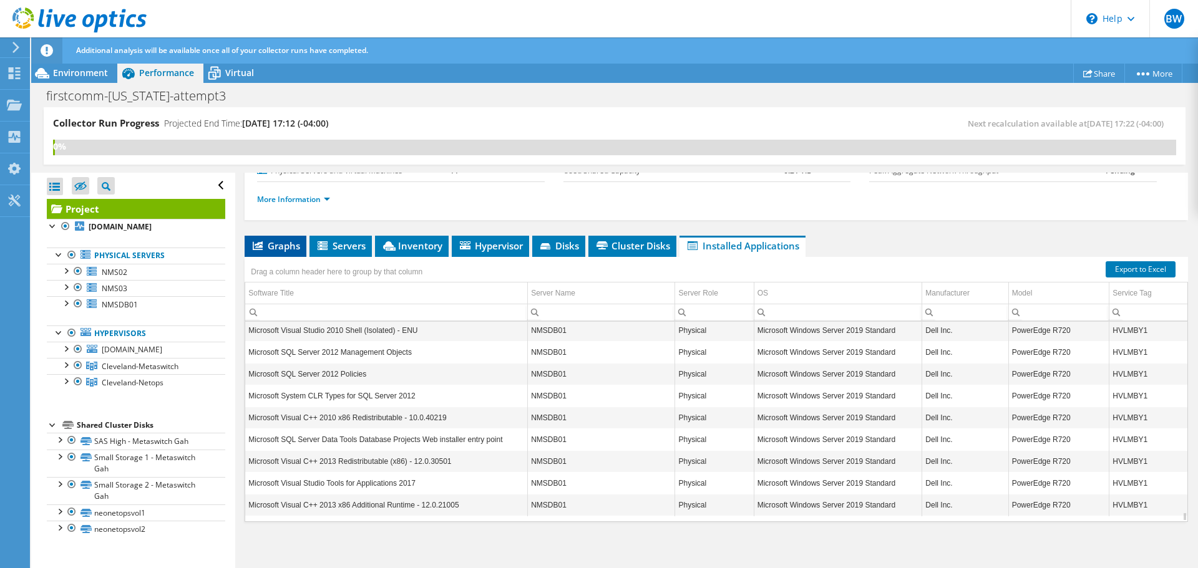
click at [266, 238] on li "Graphs" at bounding box center [275, 246] width 62 height 21
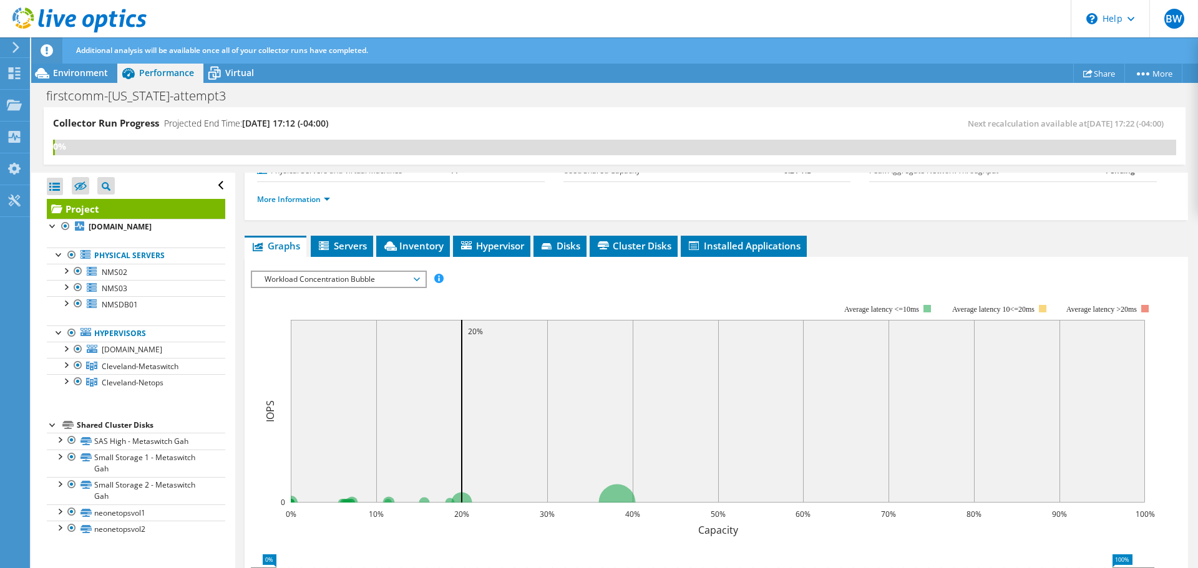
click at [309, 285] on span "Workload Concentration Bubble" at bounding box center [338, 279] width 160 height 15
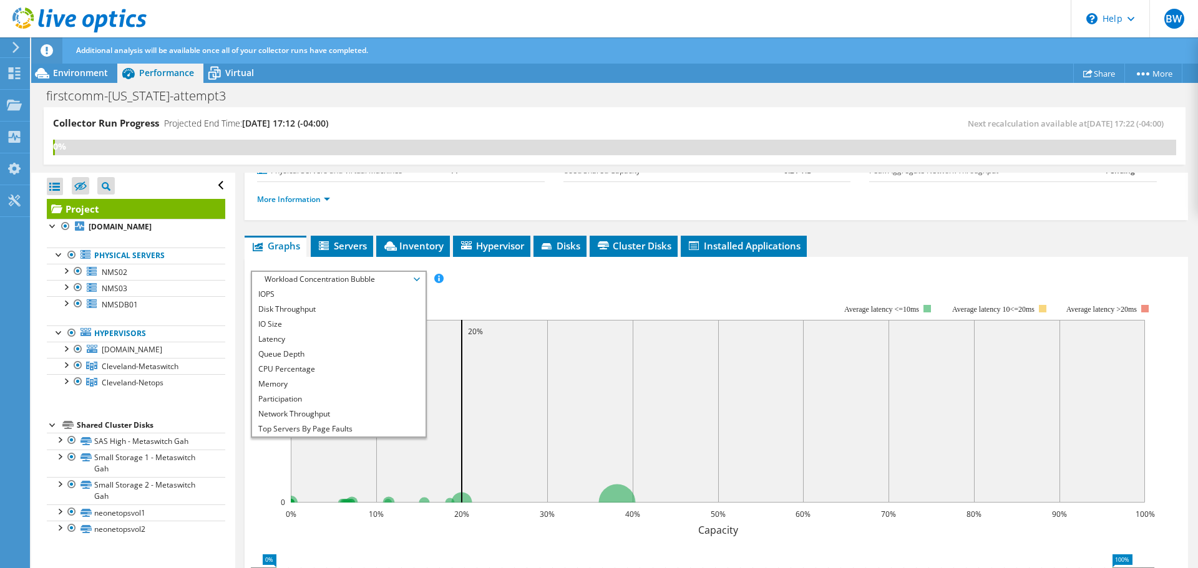
click at [341, 264] on div "IOPS Disk Throughput IO Size Latency Queue Depth CPU Percentage Memory Page Fau…" at bounding box center [716, 485] width 931 height 442
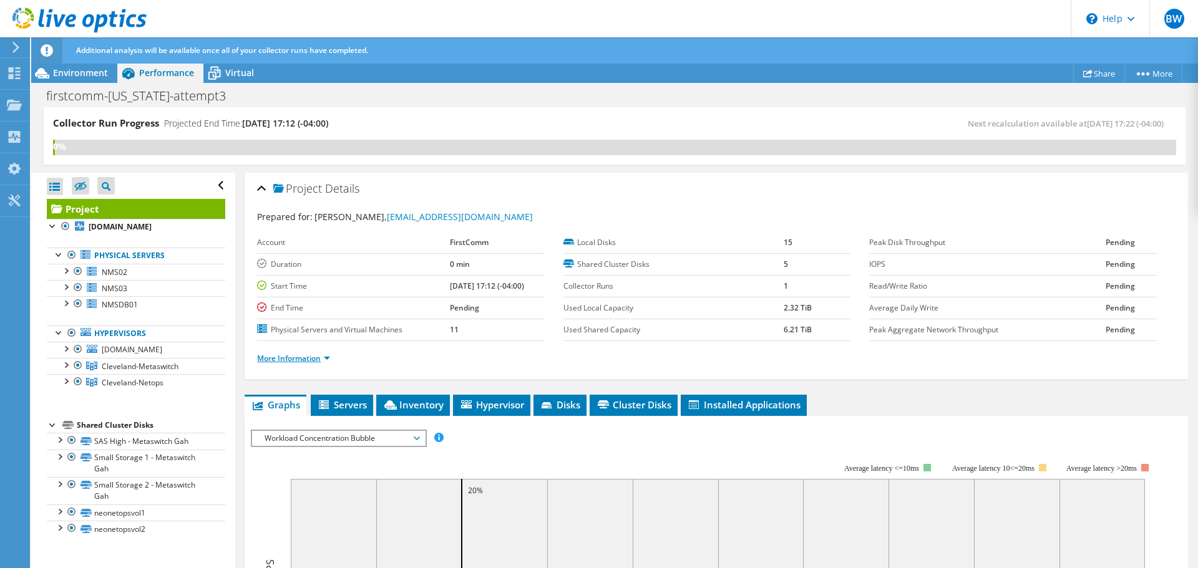
click at [300, 358] on link "More Information" at bounding box center [293, 358] width 73 height 11
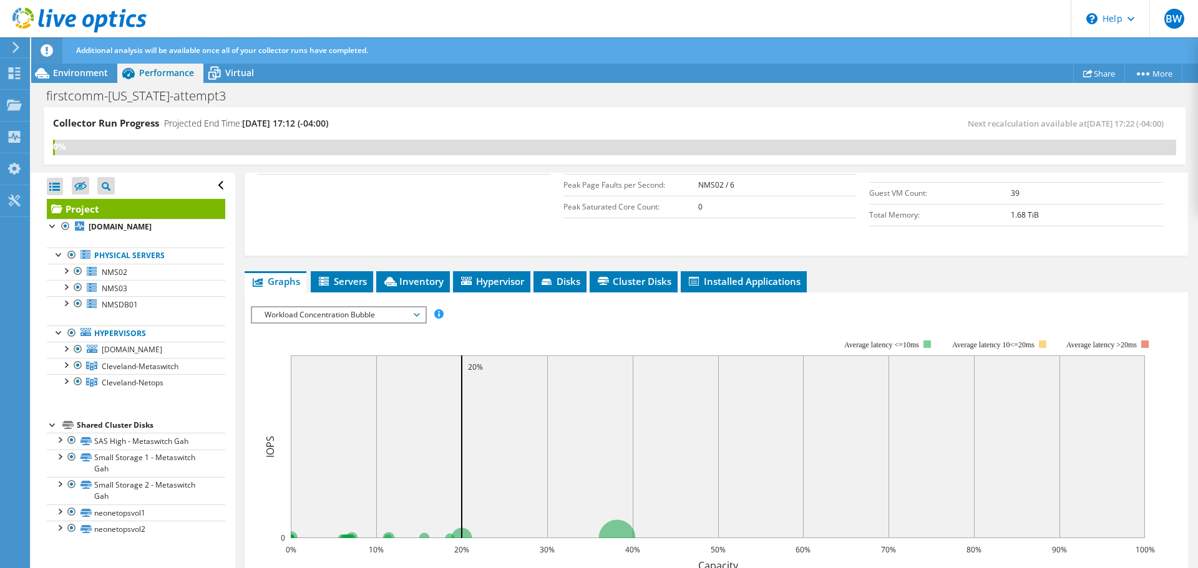
scroll to position [313, 0]
click at [383, 314] on span "Workload Concentration Bubble" at bounding box center [338, 314] width 160 height 15
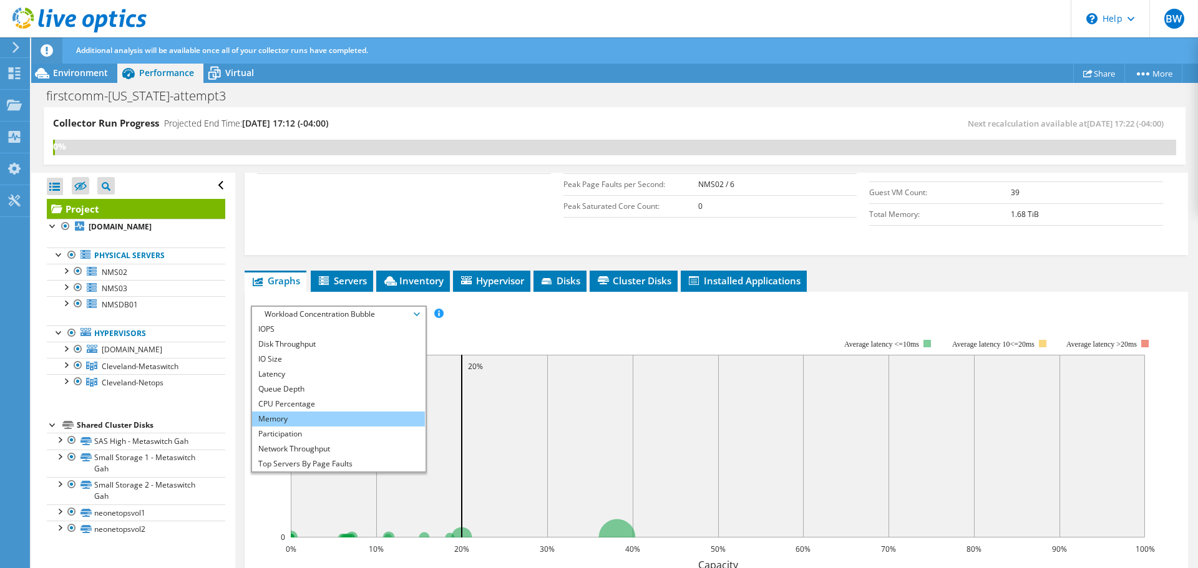
scroll to position [15, 0]
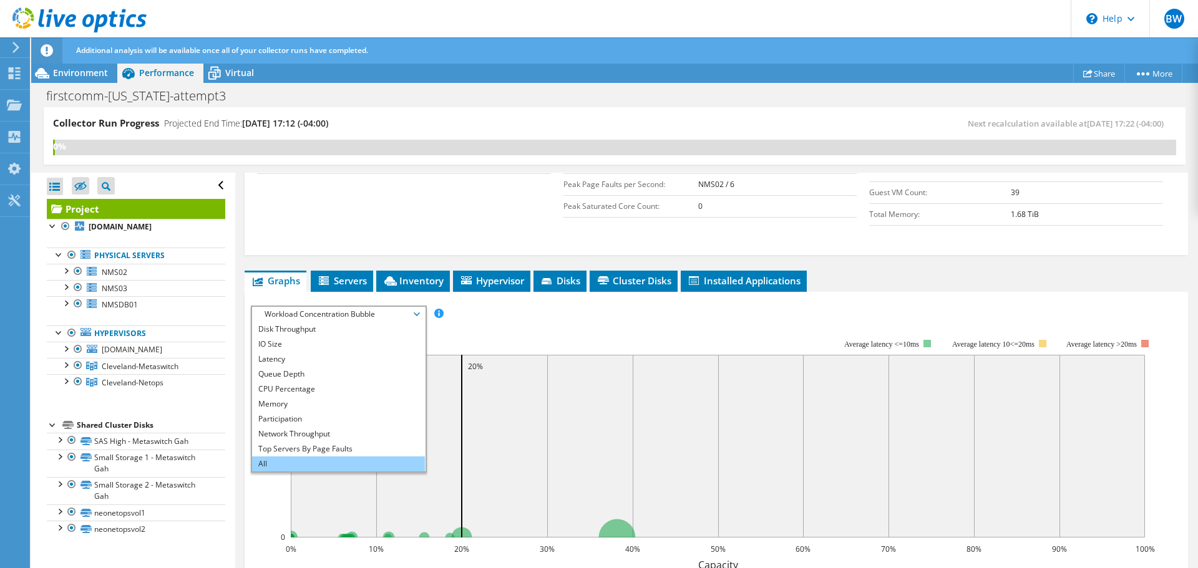
click at [306, 463] on li "All" at bounding box center [338, 464] width 173 height 15
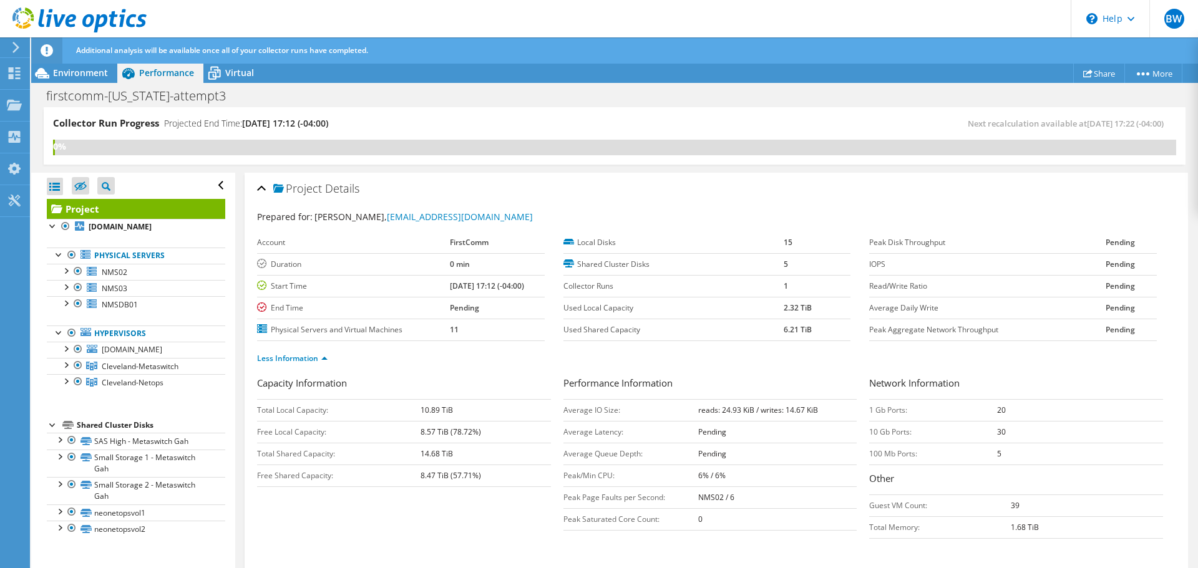
scroll to position [73, 0]
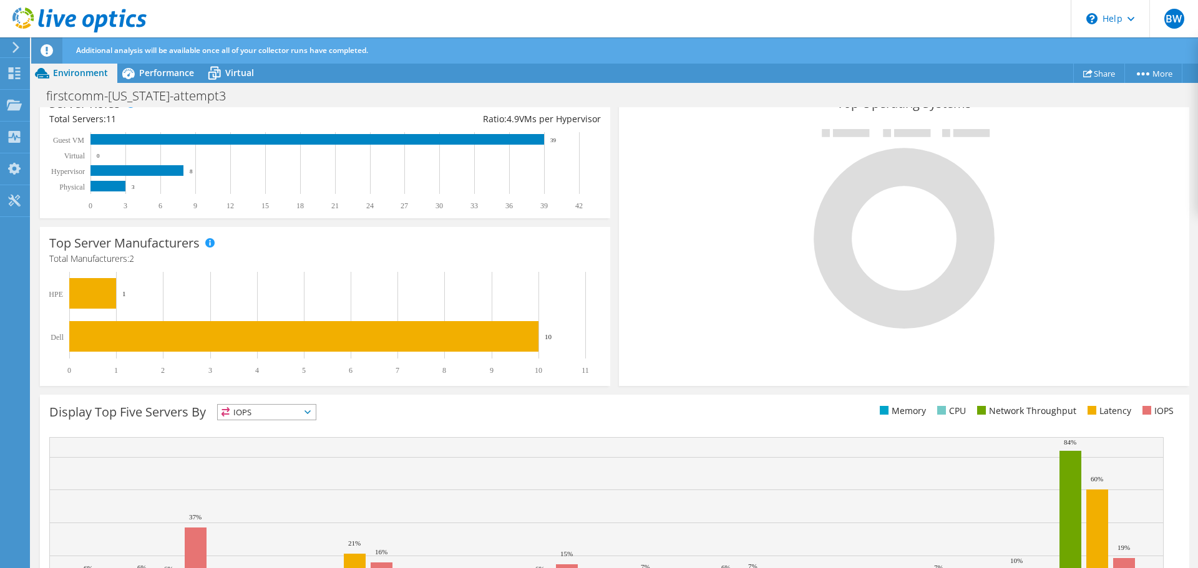
scroll to position [337, 0]
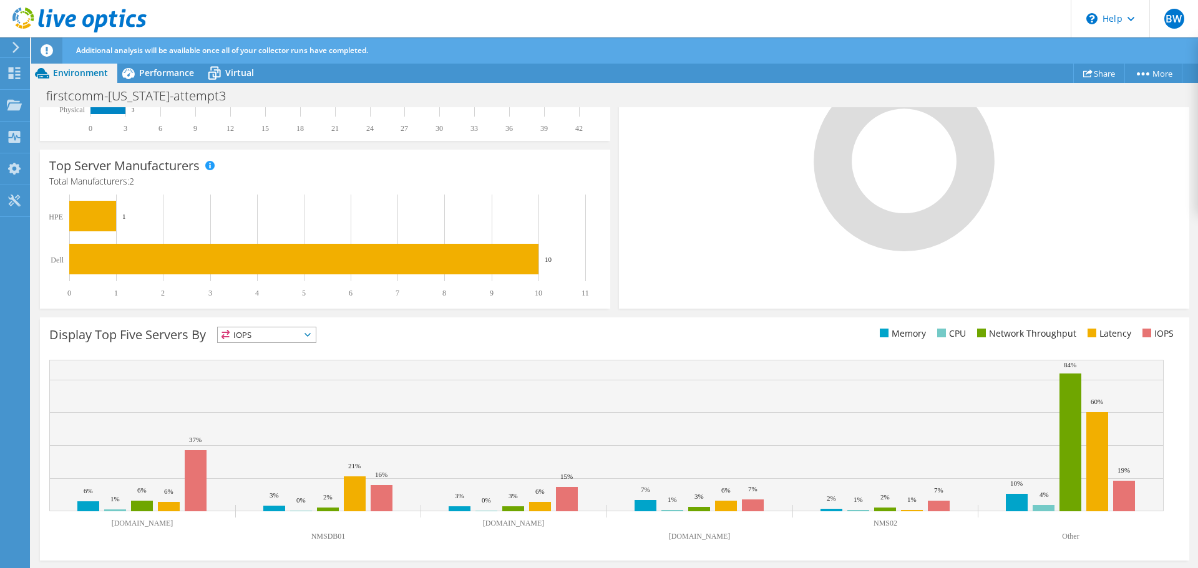
click at [294, 339] on span "IOPS" at bounding box center [267, 334] width 98 height 15
click at [292, 380] on li "CPU" at bounding box center [267, 385] width 98 height 17
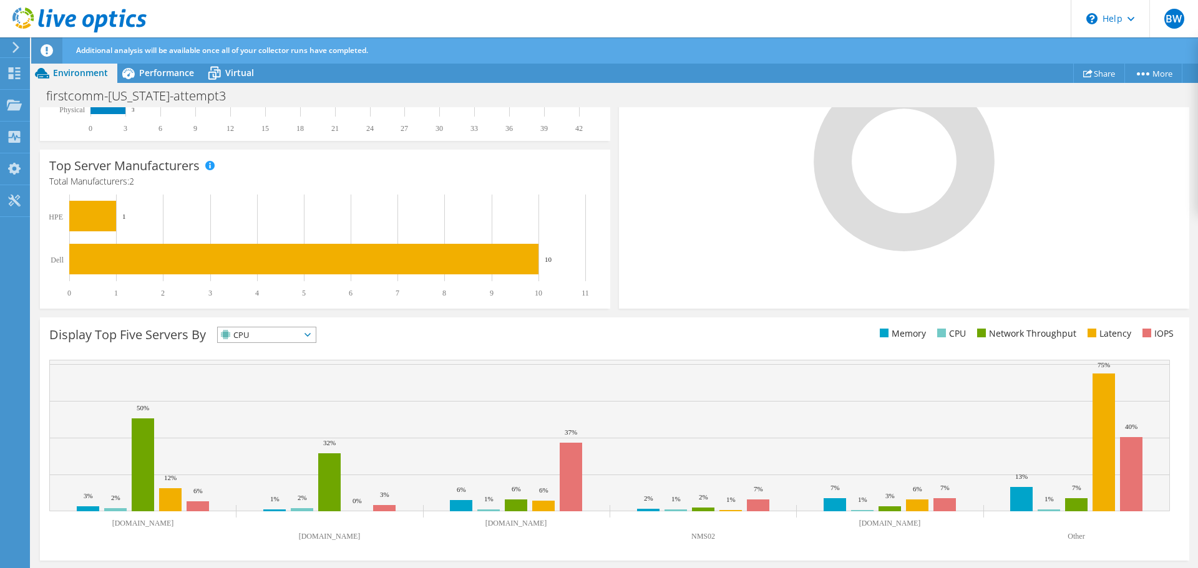
click at [291, 331] on span "CPU" at bounding box center [259, 334] width 82 height 15
drag, startPoint x: 257, startPoint y: 397, endPoint x: 246, endPoint y: 420, distance: 25.7
click at [246, 420] on ul "IOPS Memory" at bounding box center [267, 385] width 98 height 87
click at [245, 420] on rect at bounding box center [609, 436] width 1120 height 152
click at [280, 339] on span "Latency" at bounding box center [259, 334] width 82 height 15
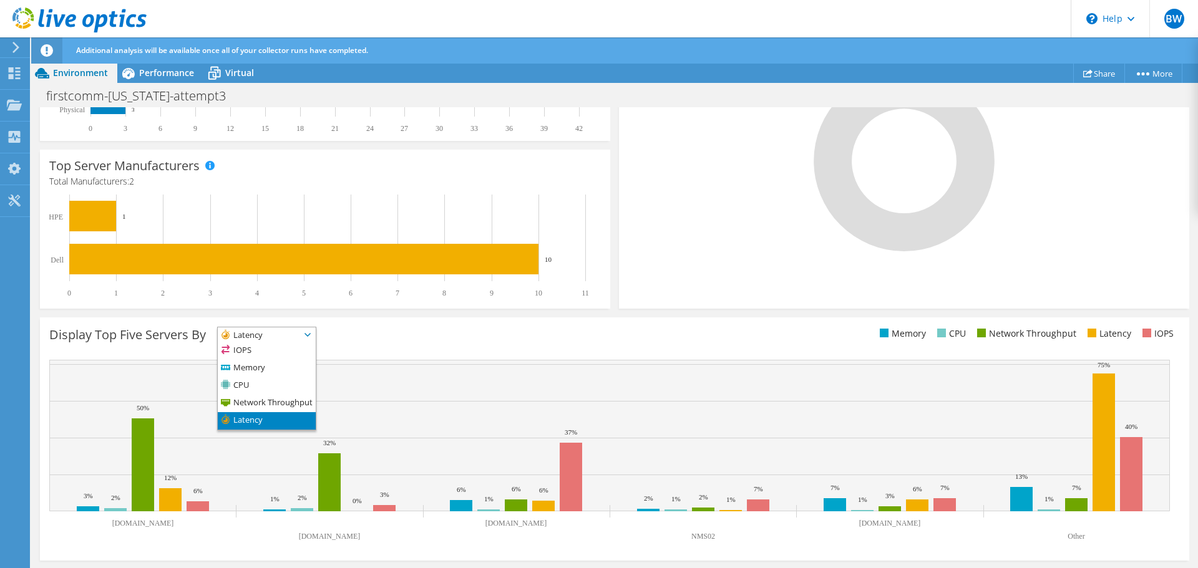
click at [280, 416] on li "Latency" at bounding box center [267, 420] width 98 height 17
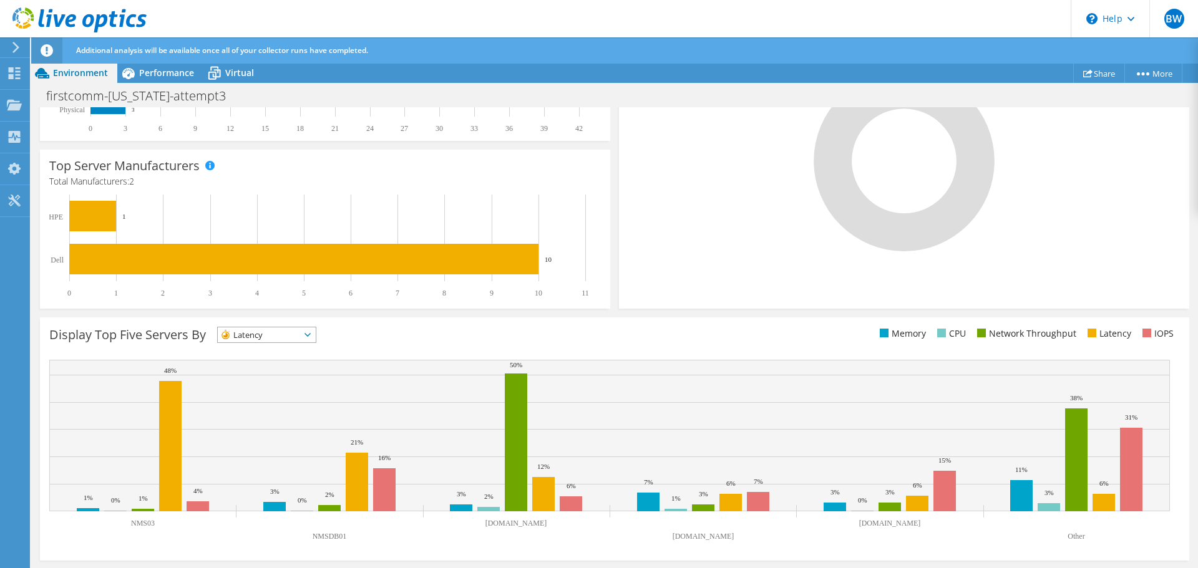
click at [270, 337] on span "Latency" at bounding box center [259, 334] width 82 height 15
click at [251, 399] on li "Network Throughput" at bounding box center [267, 403] width 98 height 17
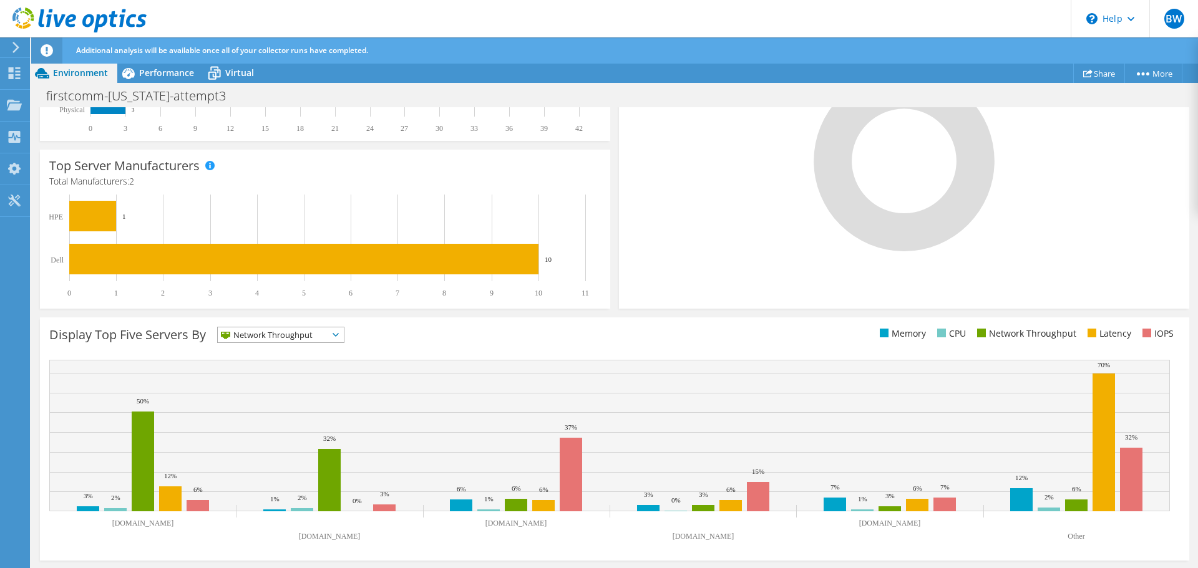
click at [274, 327] on div "Network Throughput IOPS" at bounding box center [280, 335] width 127 height 16
click at [256, 372] on li "Memory" at bounding box center [281, 368] width 126 height 17
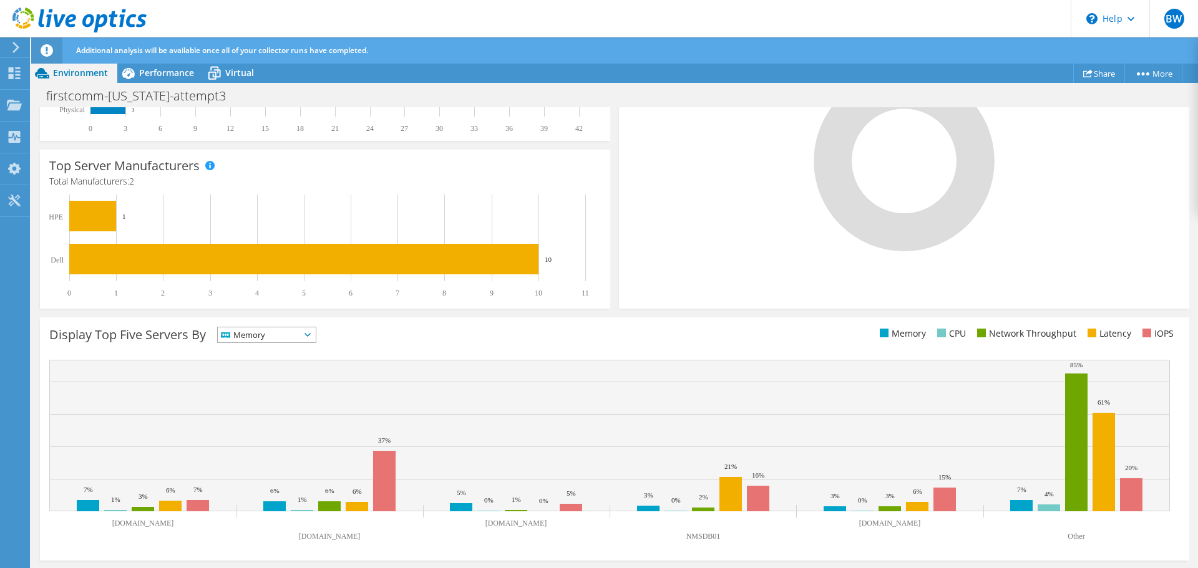
click at [273, 329] on span "Memory" at bounding box center [259, 334] width 82 height 15
click at [265, 358] on li "IOPS" at bounding box center [267, 350] width 98 height 17
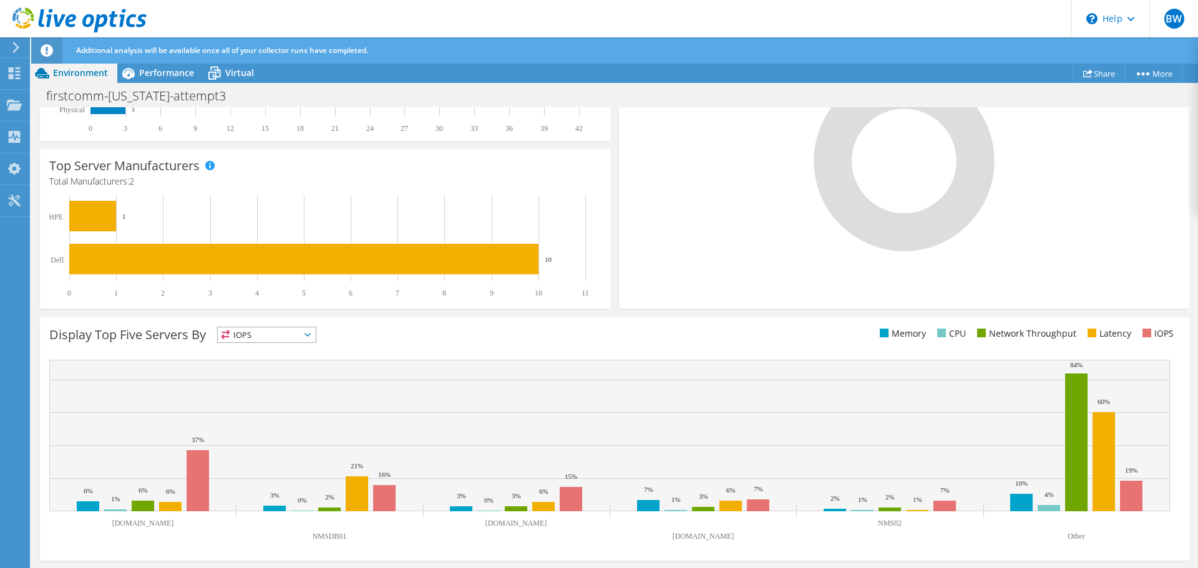
click at [374, 346] on div "Display Top Five Servers By IOPS IOPS" at bounding box center [331, 337] width 565 height 21
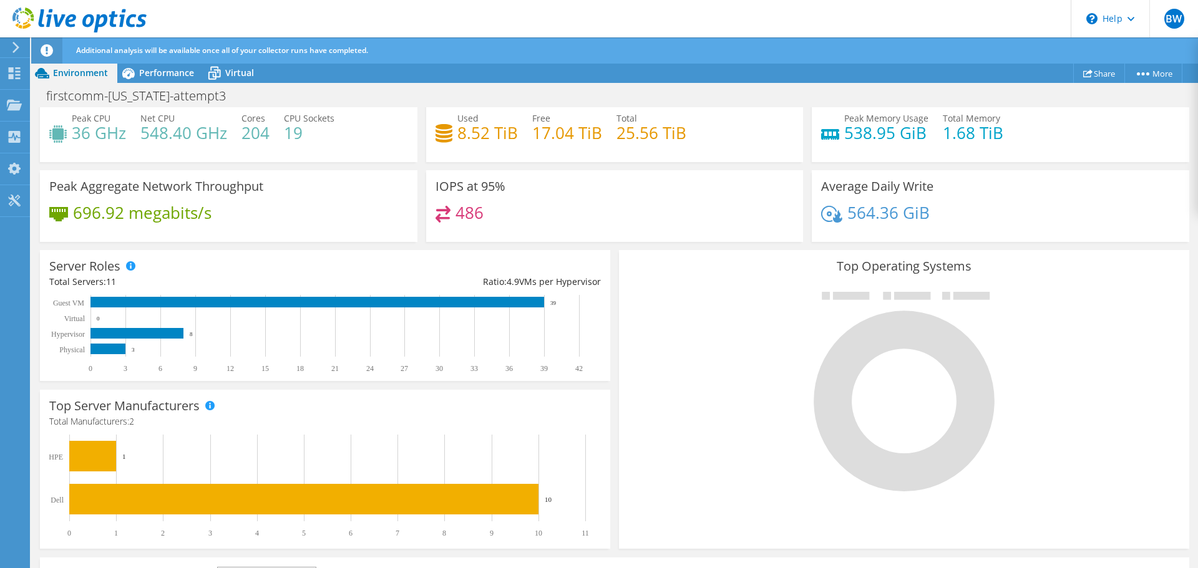
scroll to position [0, 0]
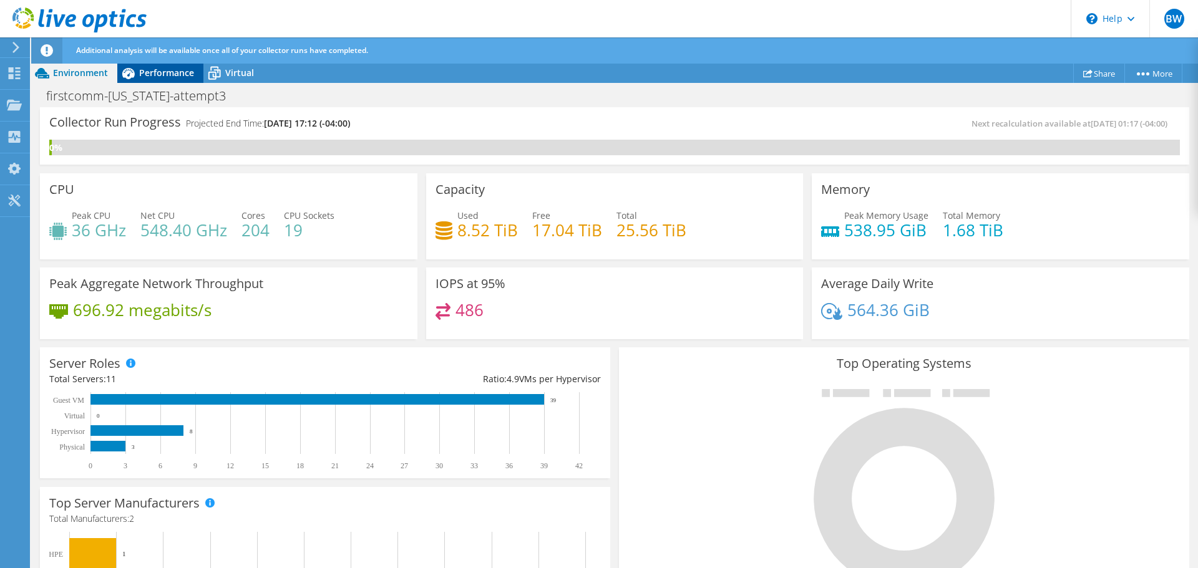
click at [147, 67] on span "Performance" at bounding box center [166, 73] width 55 height 12
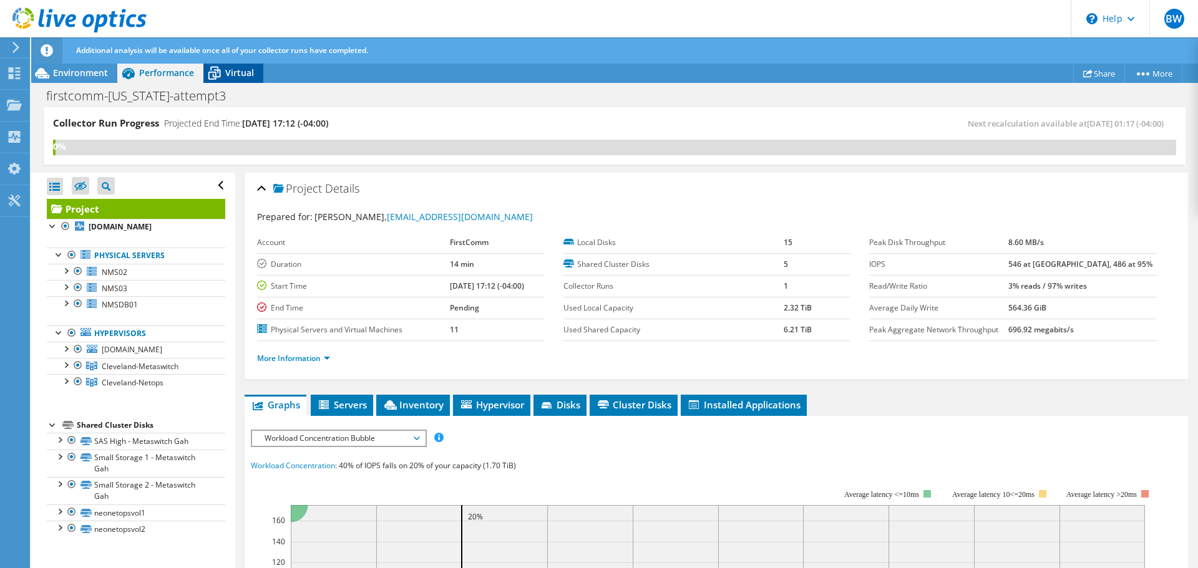
click at [241, 69] on span "Virtual" at bounding box center [239, 73] width 29 height 12
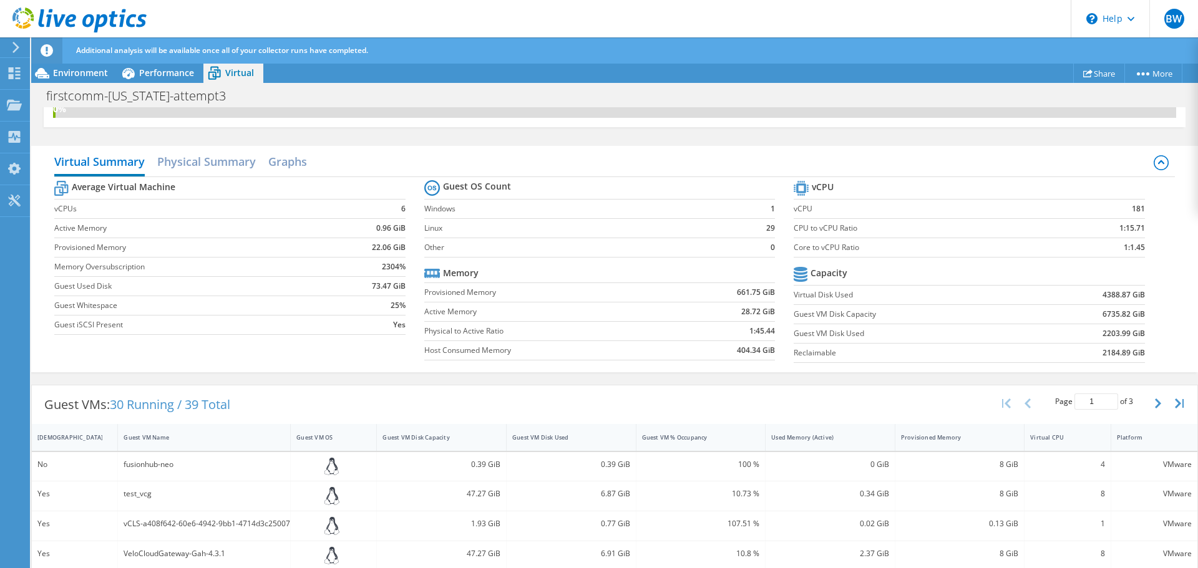
scroll to position [41, 0]
click at [348, 348] on div "Average Virtual Machine vCPUs 6 Active Memory 0.96 GiB Provisioned Memory 22.06…" at bounding box center [614, 269] width 1120 height 192
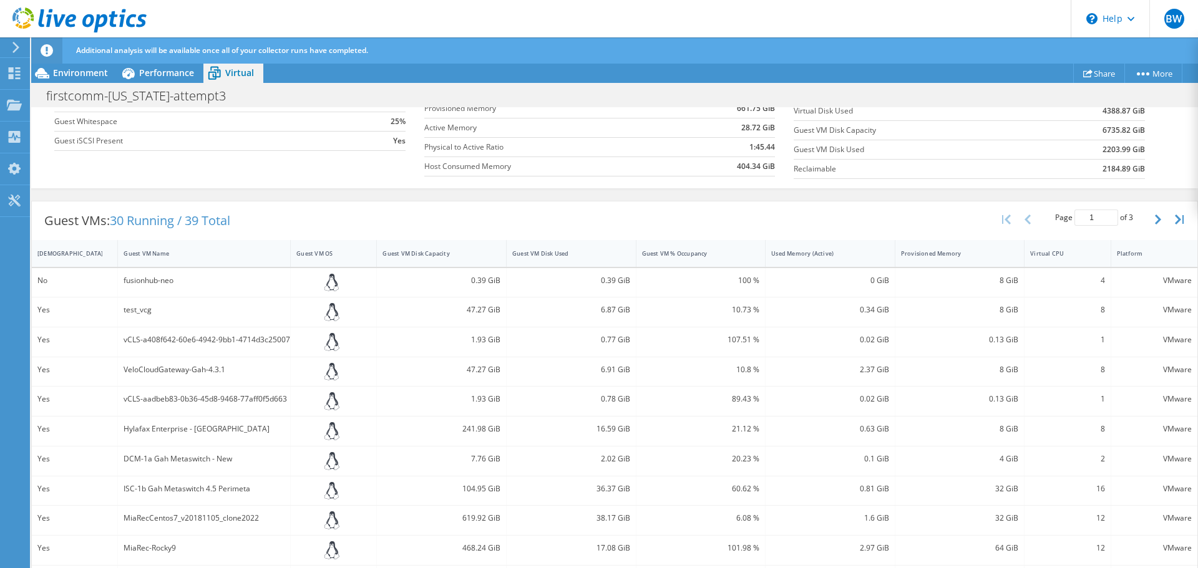
scroll to position [221, 0]
click at [1148, 215] on button "button" at bounding box center [1158, 220] width 21 height 24
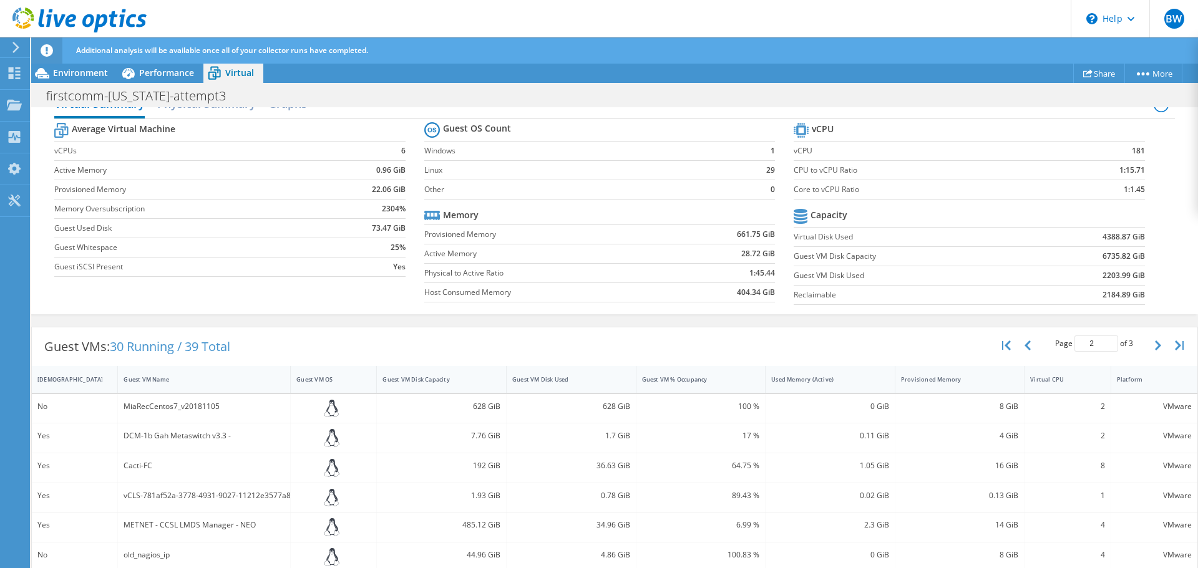
scroll to position [0, 0]
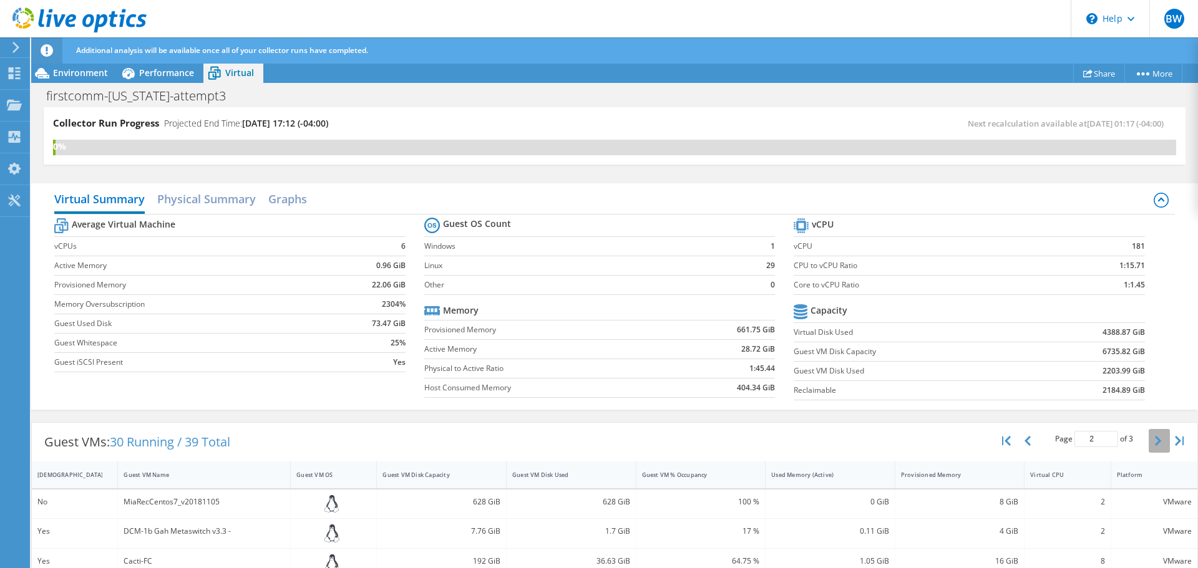
click at [1154, 443] on icon "button" at bounding box center [1157, 441] width 6 height 10
type input "3"
drag, startPoint x: 223, startPoint y: 193, endPoint x: 180, endPoint y: 201, distance: 43.3
click at [180, 201] on h2 "Physical Summary" at bounding box center [206, 199] width 99 height 27
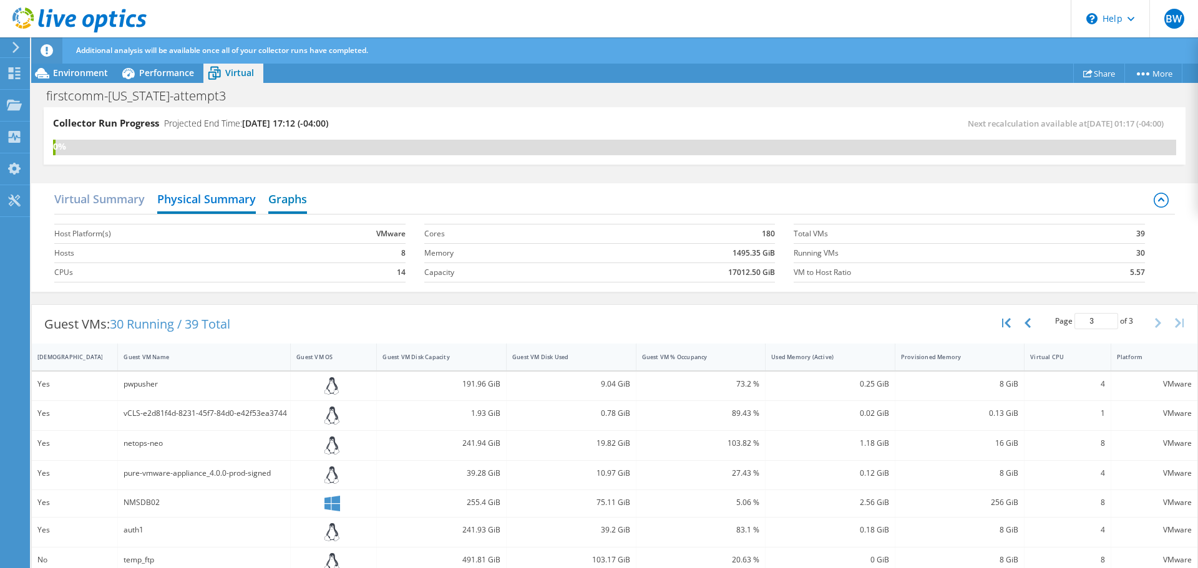
click at [289, 199] on h2 "Graphs" at bounding box center [287, 199] width 39 height 27
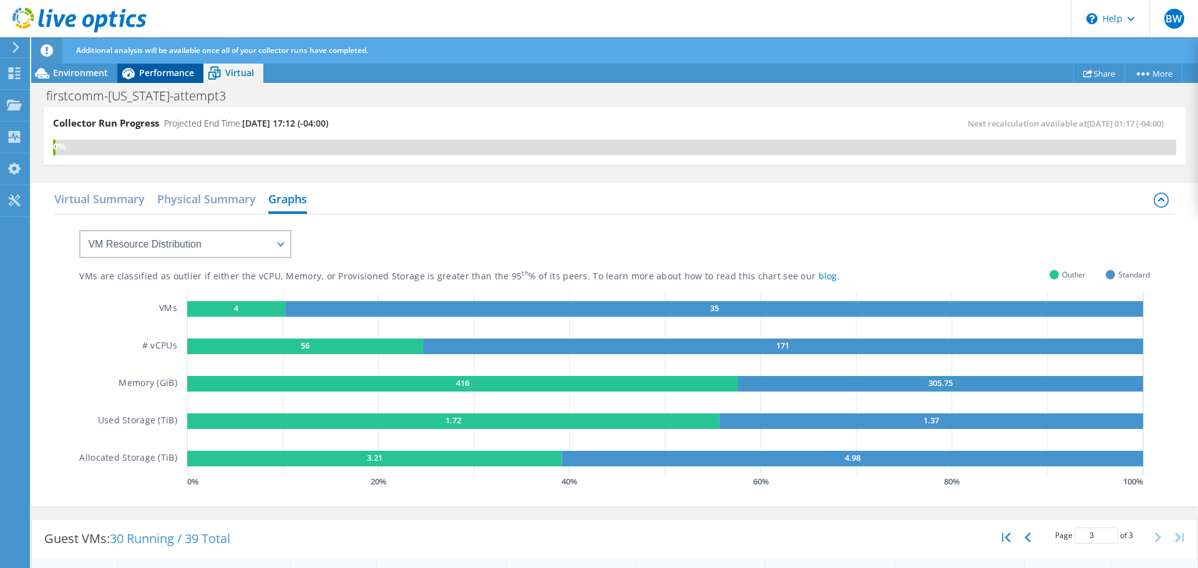
click at [145, 72] on span "Performance" at bounding box center [166, 73] width 55 height 12
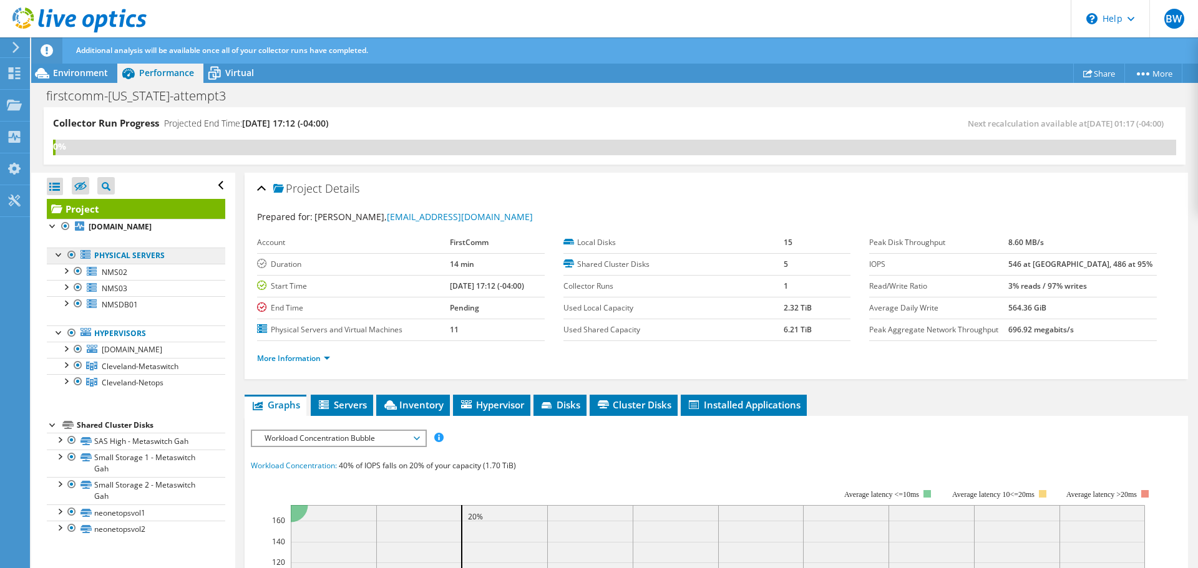
click at [144, 253] on link "Physical Servers" at bounding box center [136, 256] width 178 height 16
click at [69, 257] on div at bounding box center [71, 255] width 12 height 15
click at [83, 271] on div at bounding box center [78, 271] width 12 height 15
click at [62, 274] on div at bounding box center [65, 270] width 12 height 12
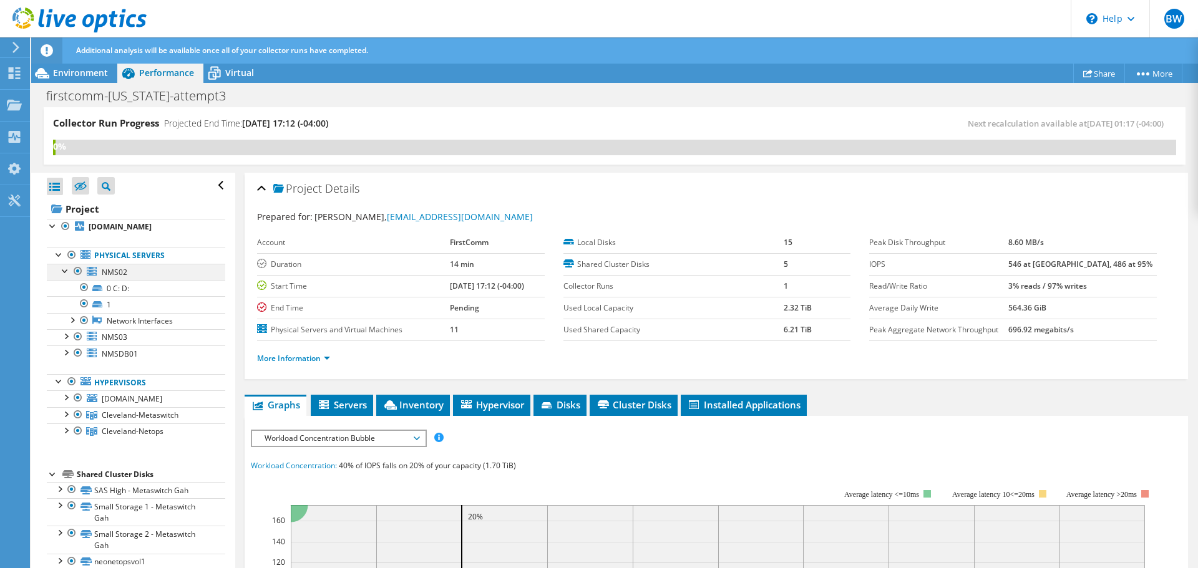
click at [65, 274] on div at bounding box center [65, 270] width 12 height 12
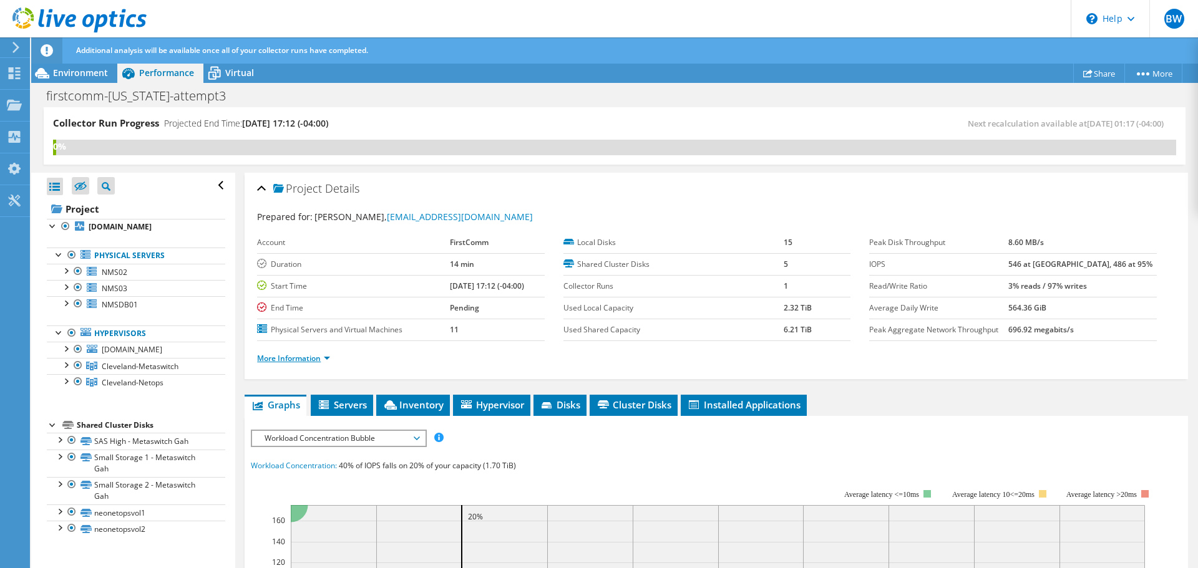
click at [311, 361] on link "More Information" at bounding box center [293, 358] width 73 height 11
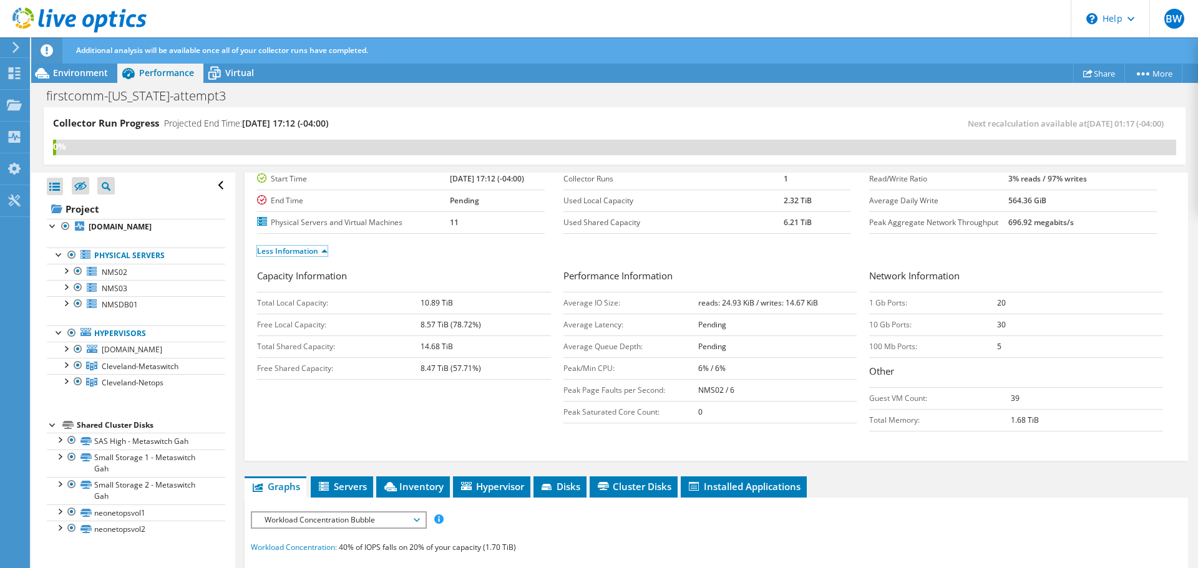
scroll to position [106, 0]
